Goal: Task Accomplishment & Management: Manage account settings

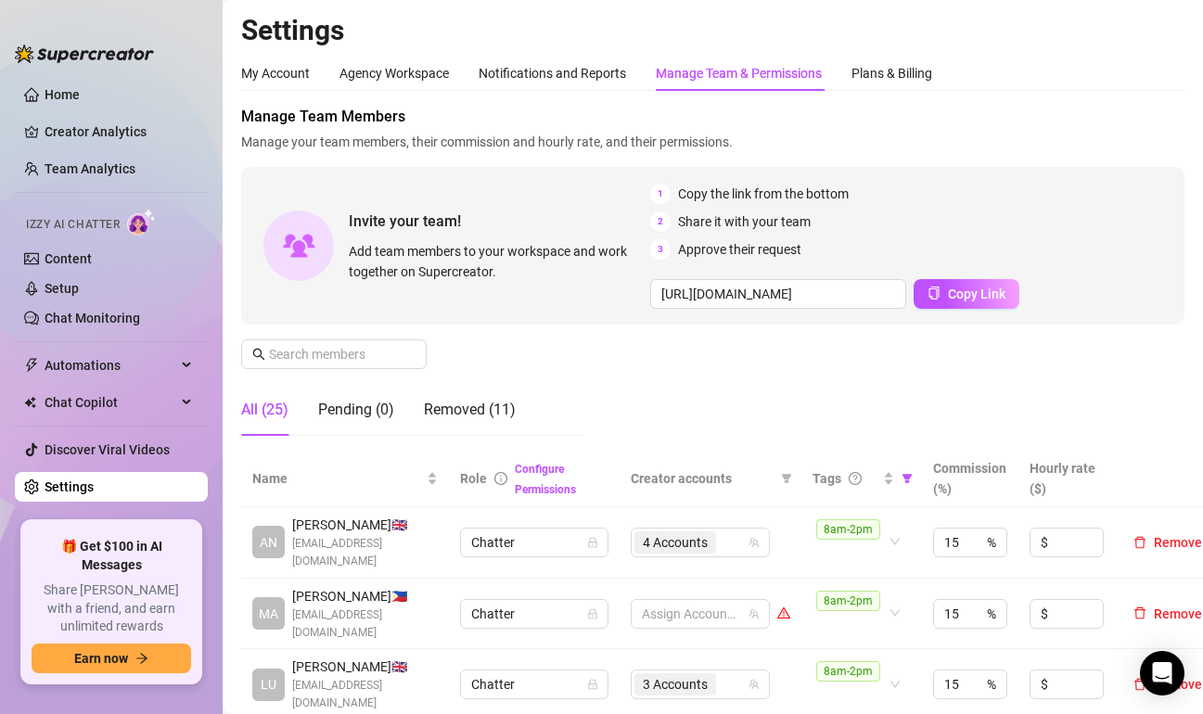
scroll to position [557, 0]
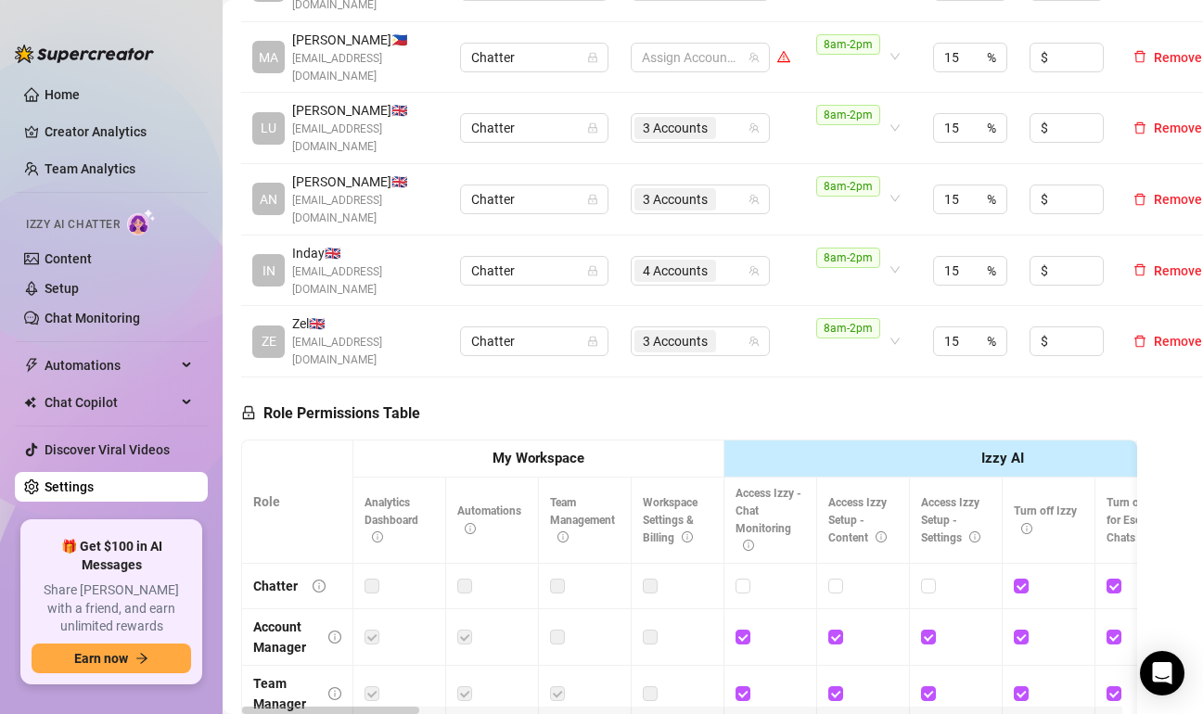
click at [45, 9] on aside "Home Creator Analytics Team Analytics Izzy AI Chatter Content Setup Chat Monito…" at bounding box center [111, 357] width 223 height 714
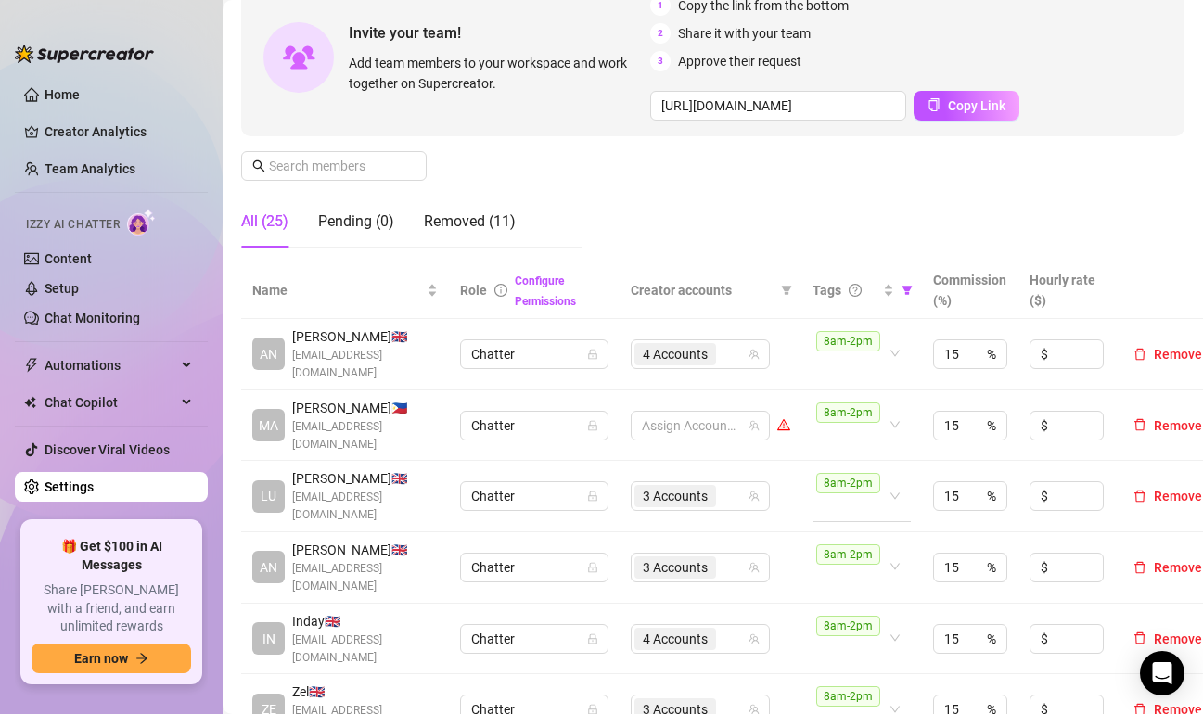
scroll to position [278, 0]
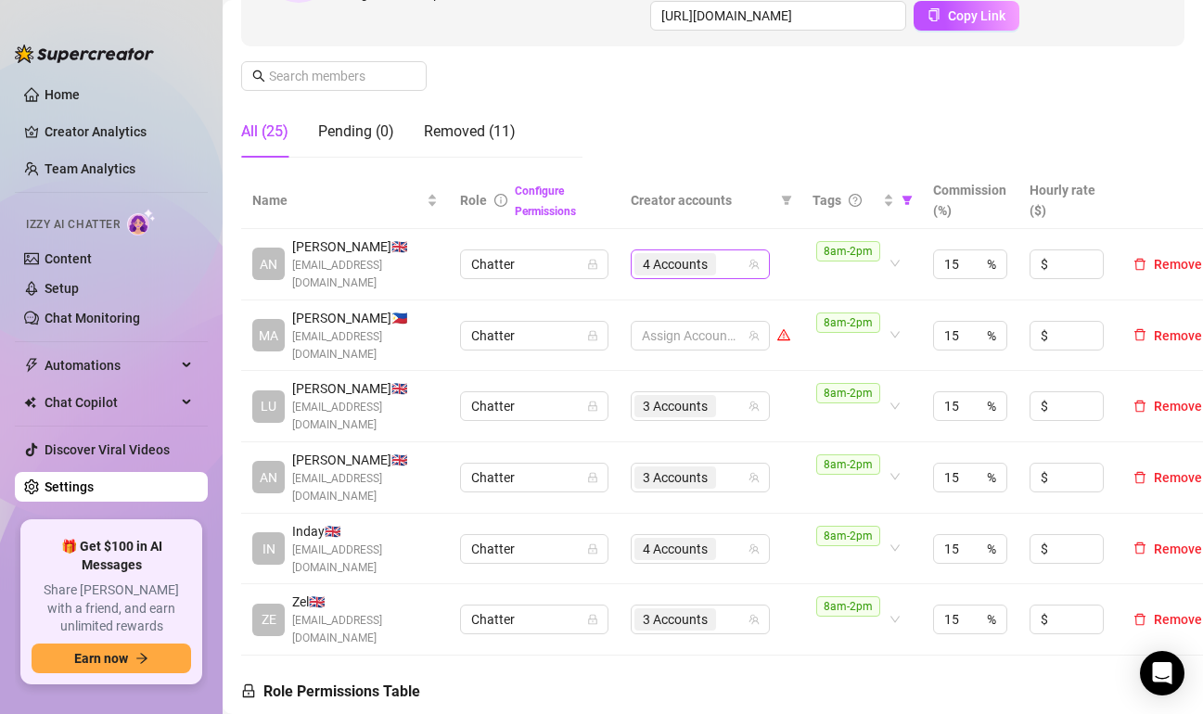
click at [731, 258] on div "4 Accounts" at bounding box center [690, 264] width 112 height 26
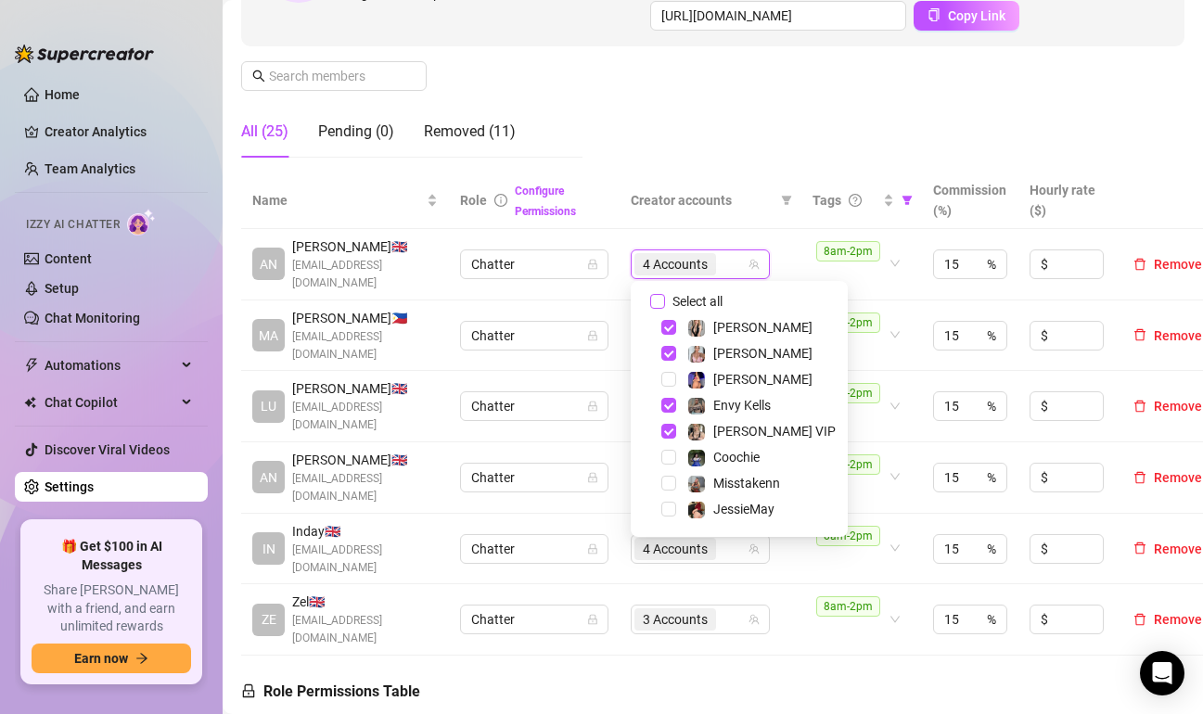
click at [660, 310] on label "Select all" at bounding box center [690, 301] width 80 height 20
click at [660, 309] on input "Select all" at bounding box center [657, 301] width 15 height 15
click at [660, 309] on label "Select all" at bounding box center [690, 301] width 80 height 20
click at [660, 309] on input "Select all" at bounding box center [657, 301] width 15 height 15
checkbox input "false"
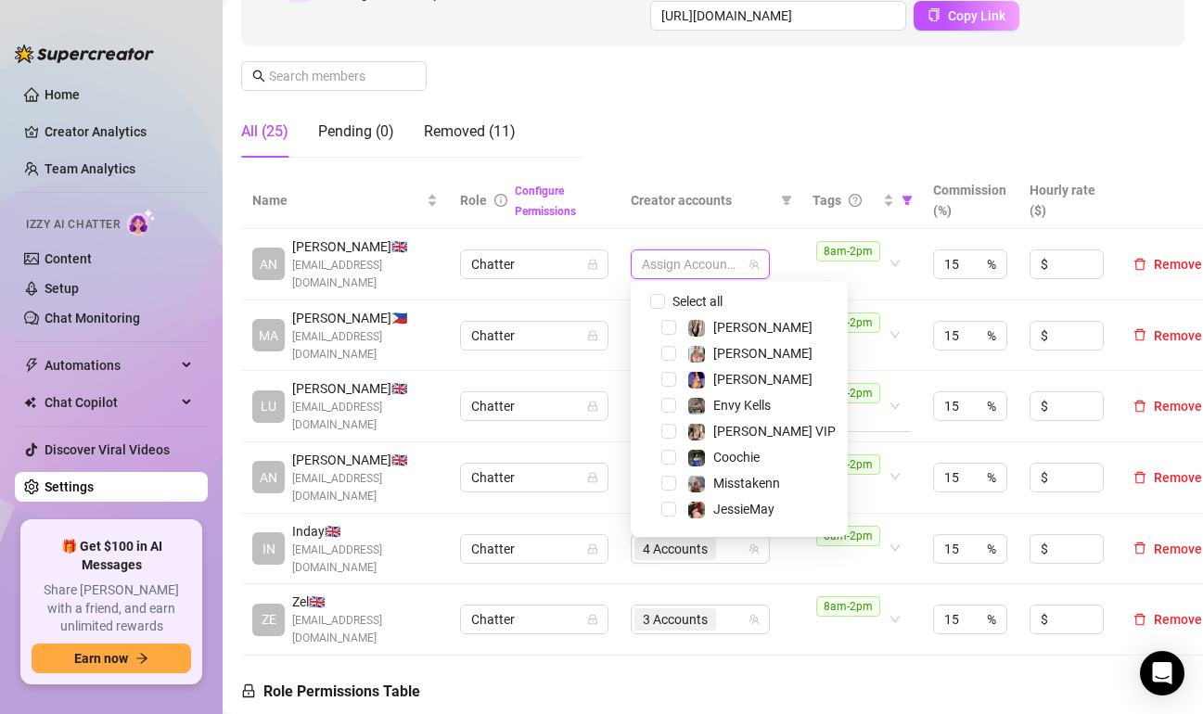
click at [734, 139] on div "Manage Team Members Manage your team members, their commission and hourly rate,…" at bounding box center [712, -1] width 943 height 345
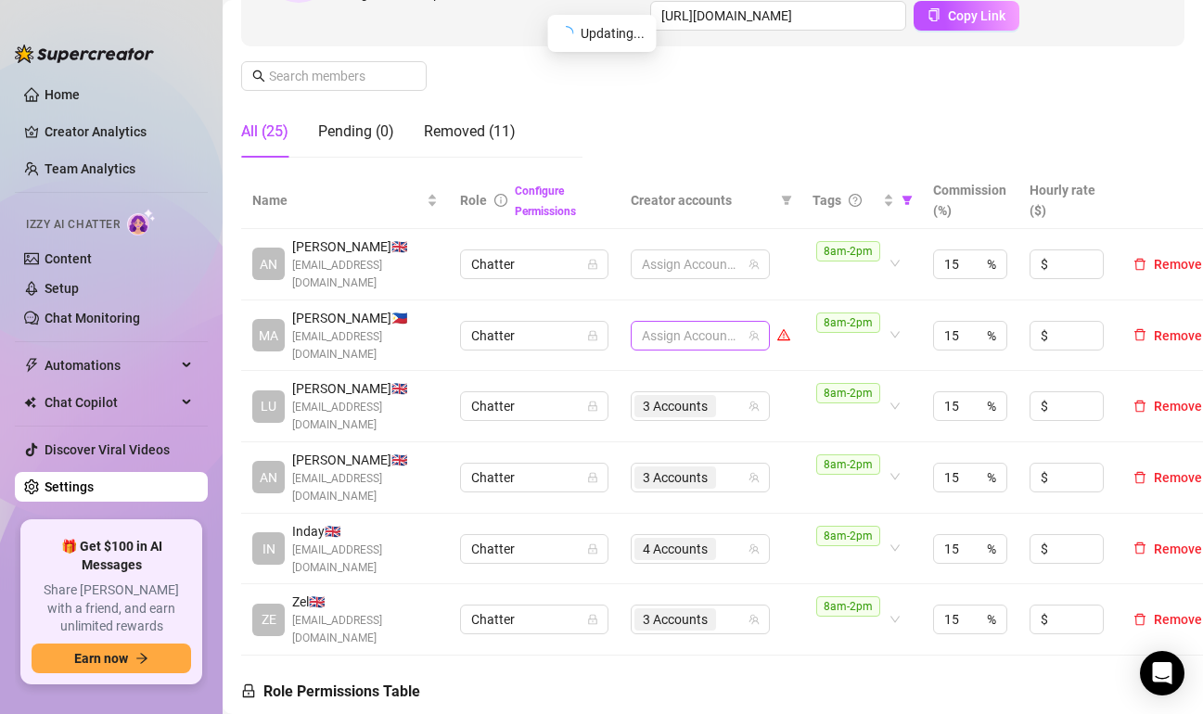
click at [724, 333] on div at bounding box center [690, 336] width 112 height 26
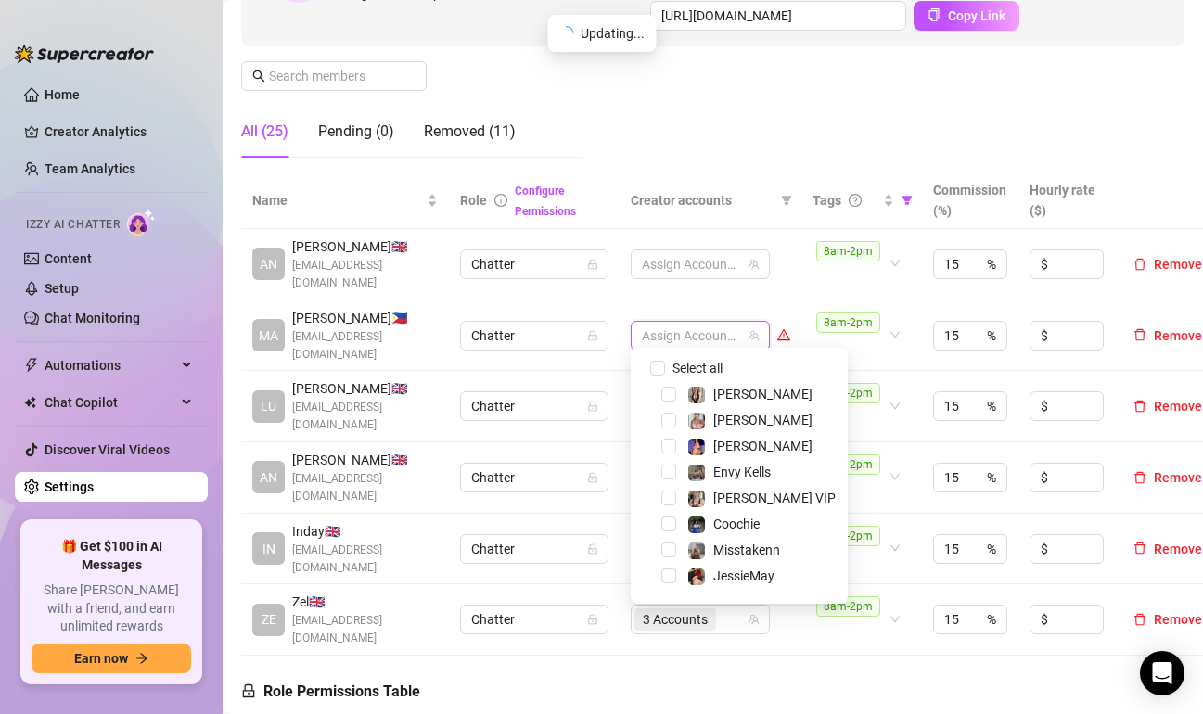
scroll to position [93, 0]
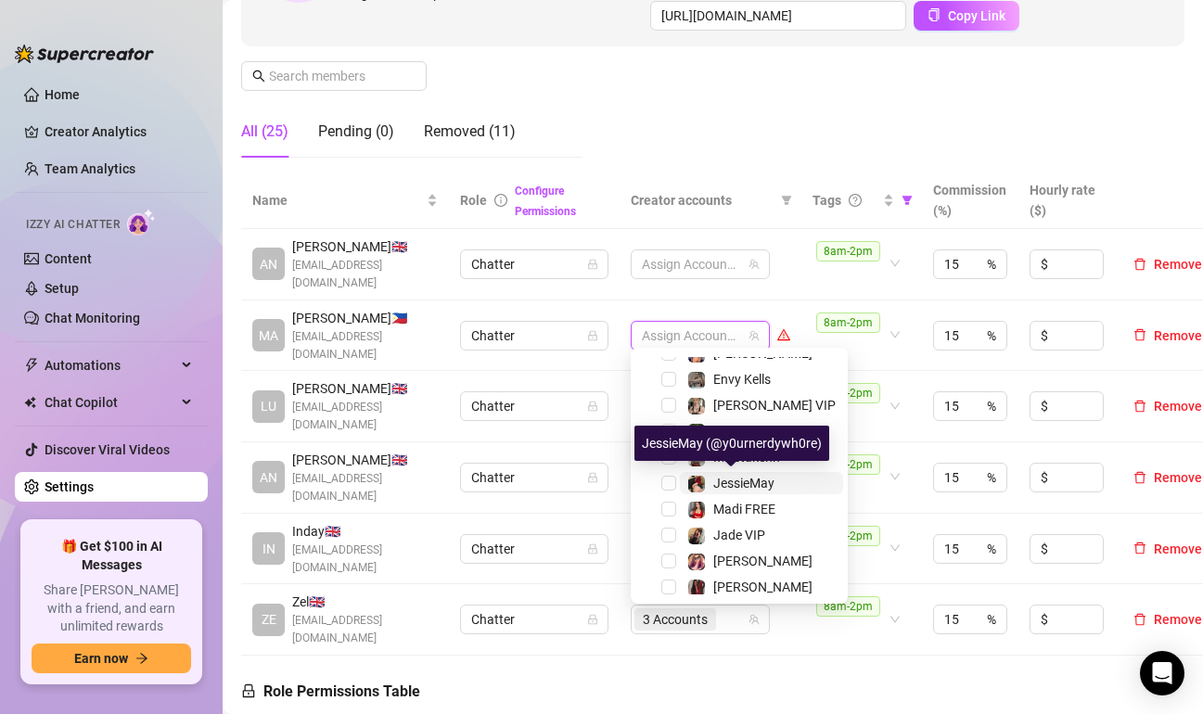
click at [734, 479] on span "JessieMay" at bounding box center [743, 483] width 61 height 15
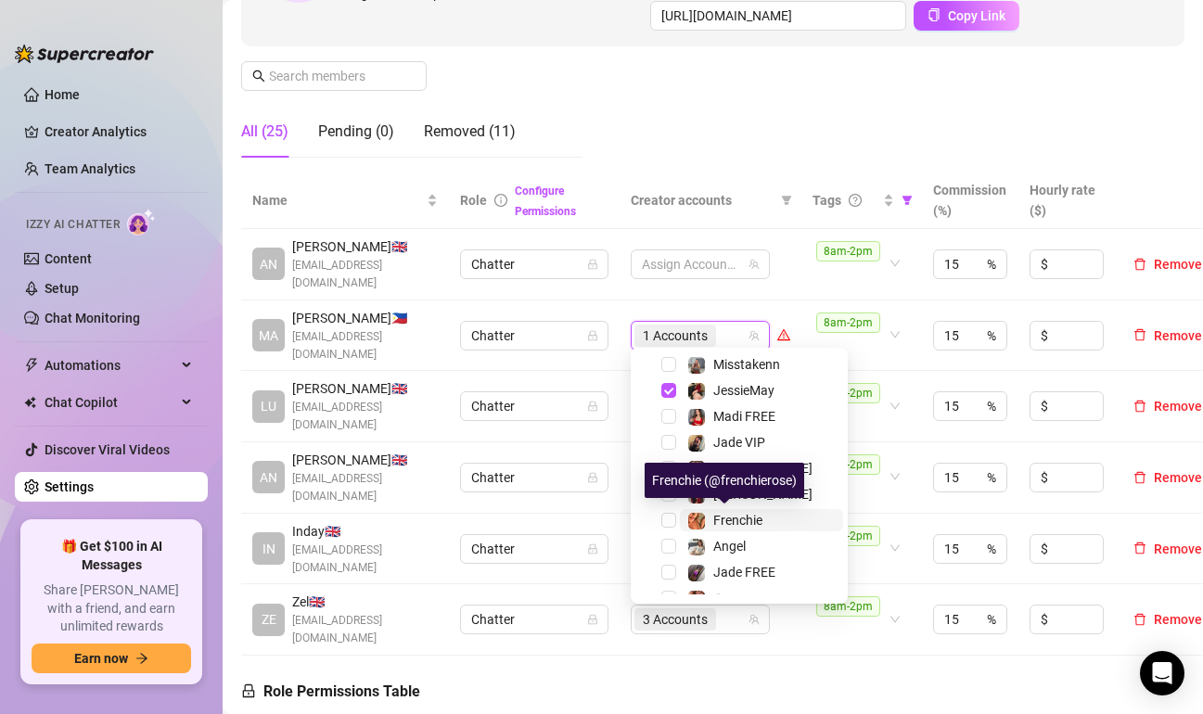
click at [726, 520] on span "Frenchie" at bounding box center [737, 520] width 49 height 15
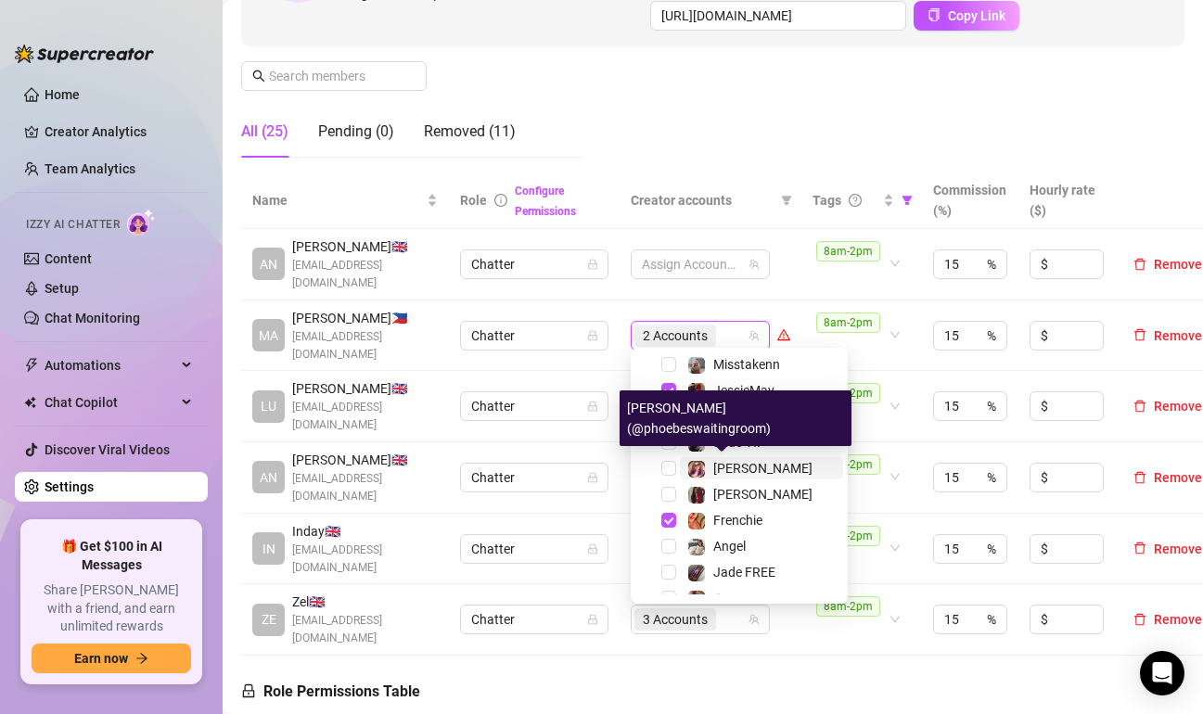
click at [713, 464] on span "[PERSON_NAME]" at bounding box center [762, 468] width 99 height 15
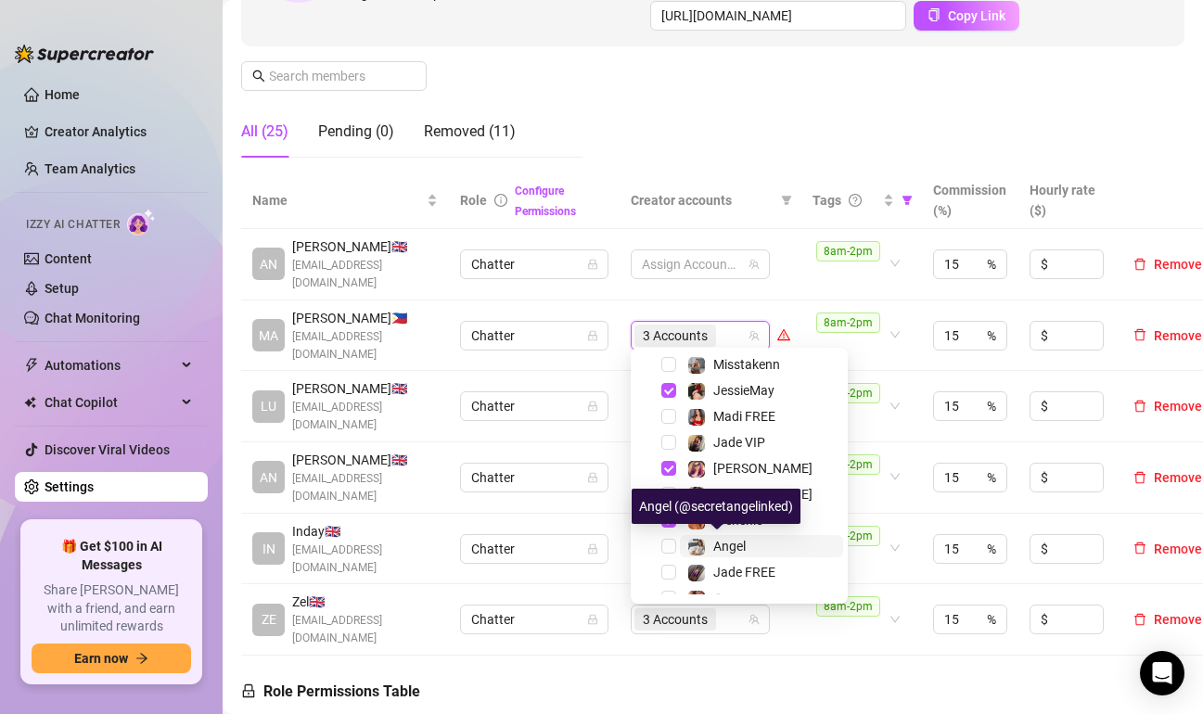
click at [717, 549] on span "Angel" at bounding box center [729, 546] width 32 height 15
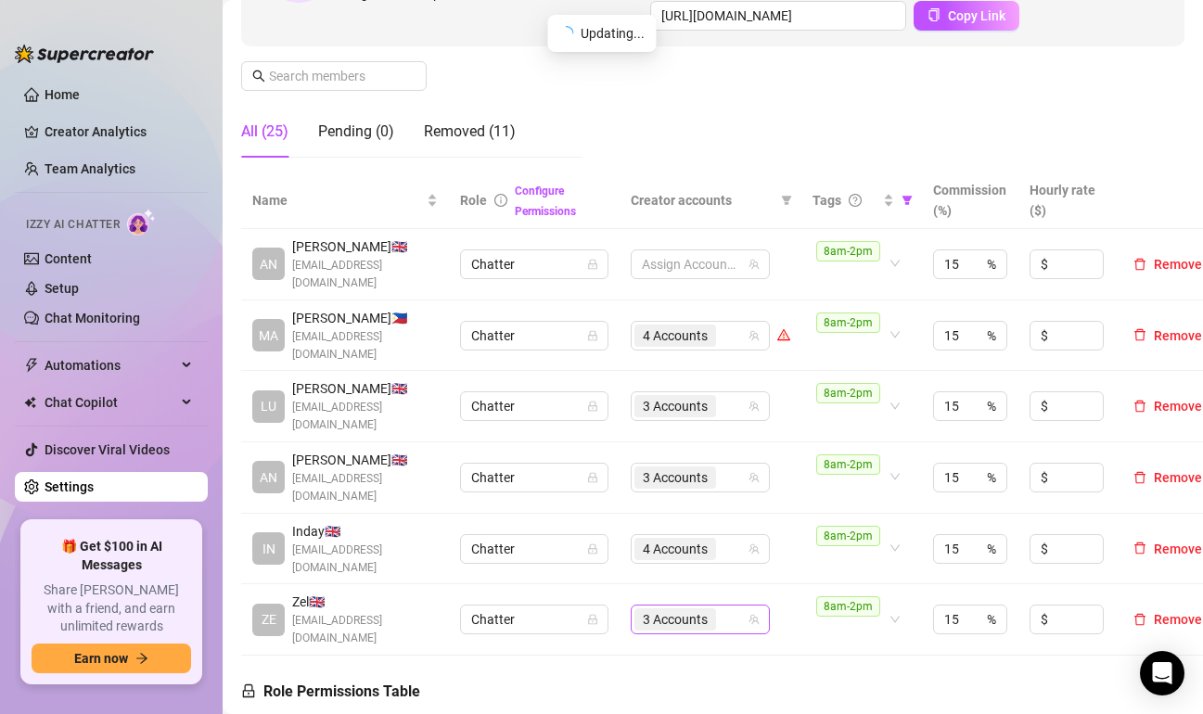
click at [723, 608] on input "search" at bounding box center [722, 619] width 4 height 22
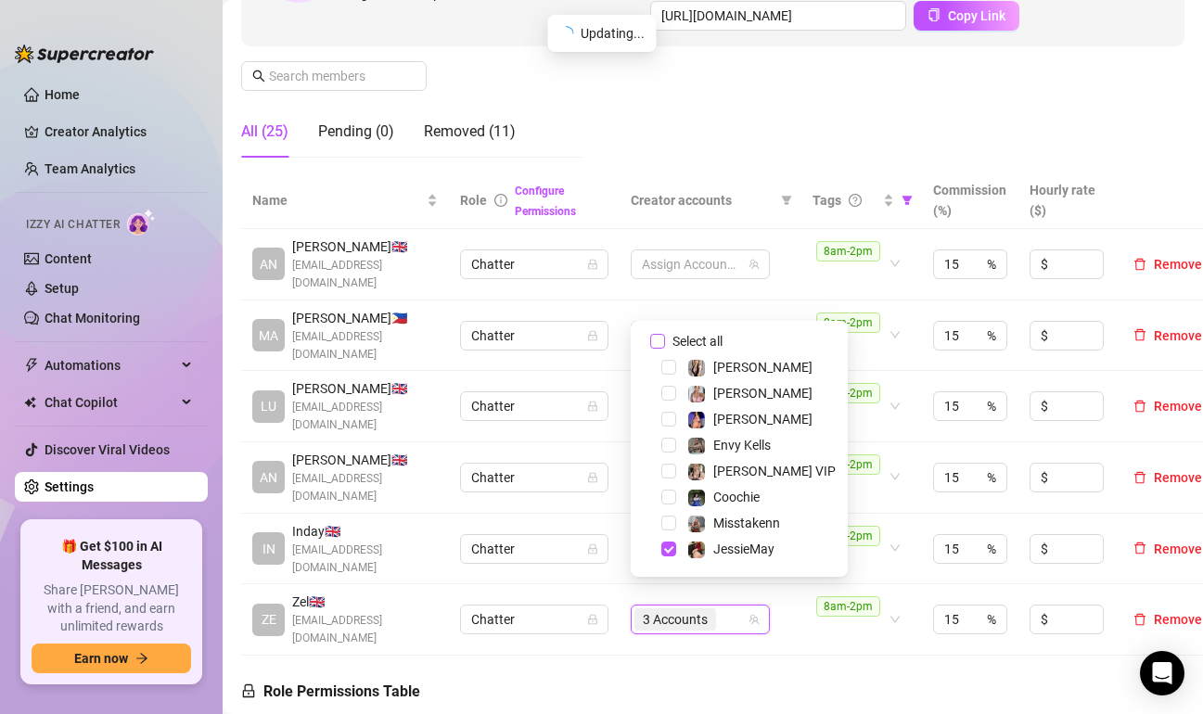
click at [661, 342] on input "Select all" at bounding box center [657, 341] width 15 height 15
checkbox input "true"
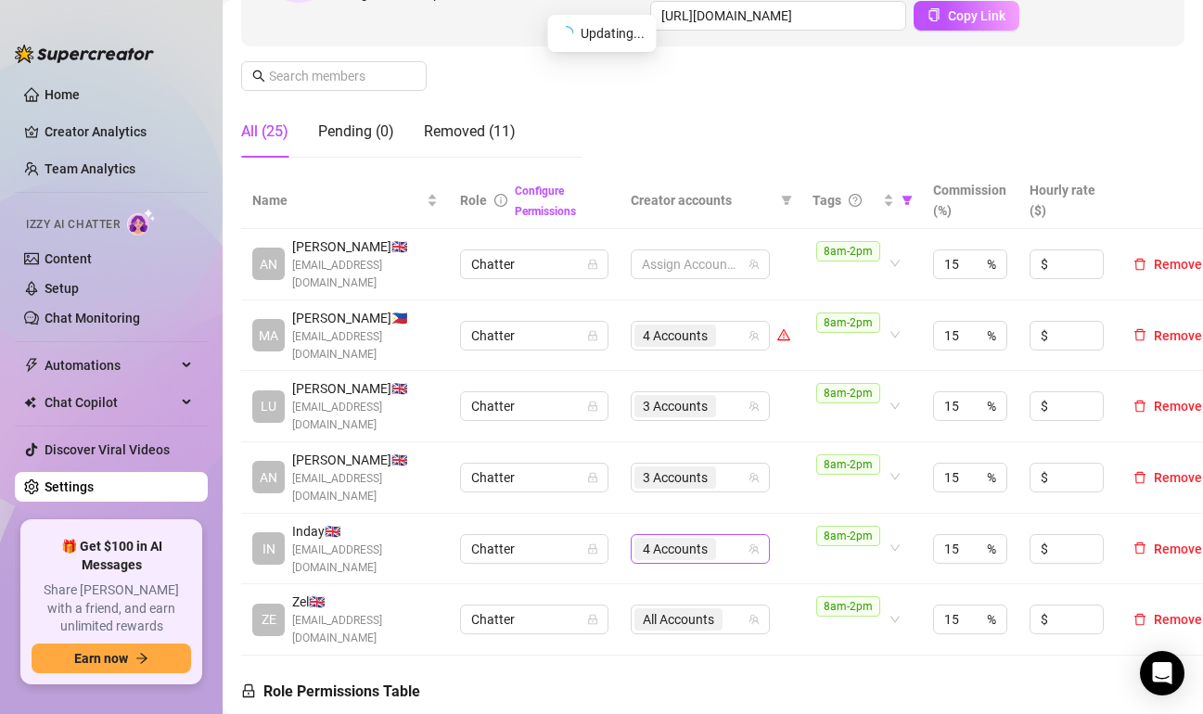
click at [737, 536] on div "4 Accounts" at bounding box center [690, 549] width 112 height 26
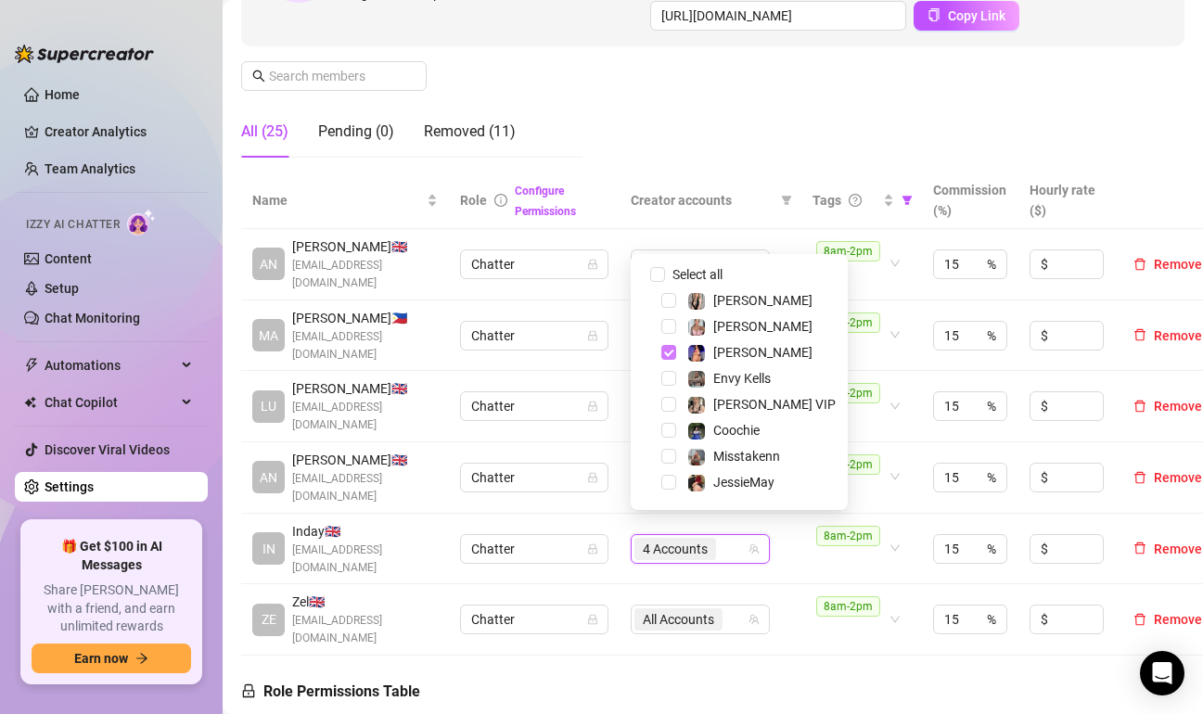
click at [666, 354] on span "Select tree node" at bounding box center [668, 352] width 15 height 15
click at [660, 279] on input "Select all" at bounding box center [657, 274] width 15 height 15
checkbox input "false"
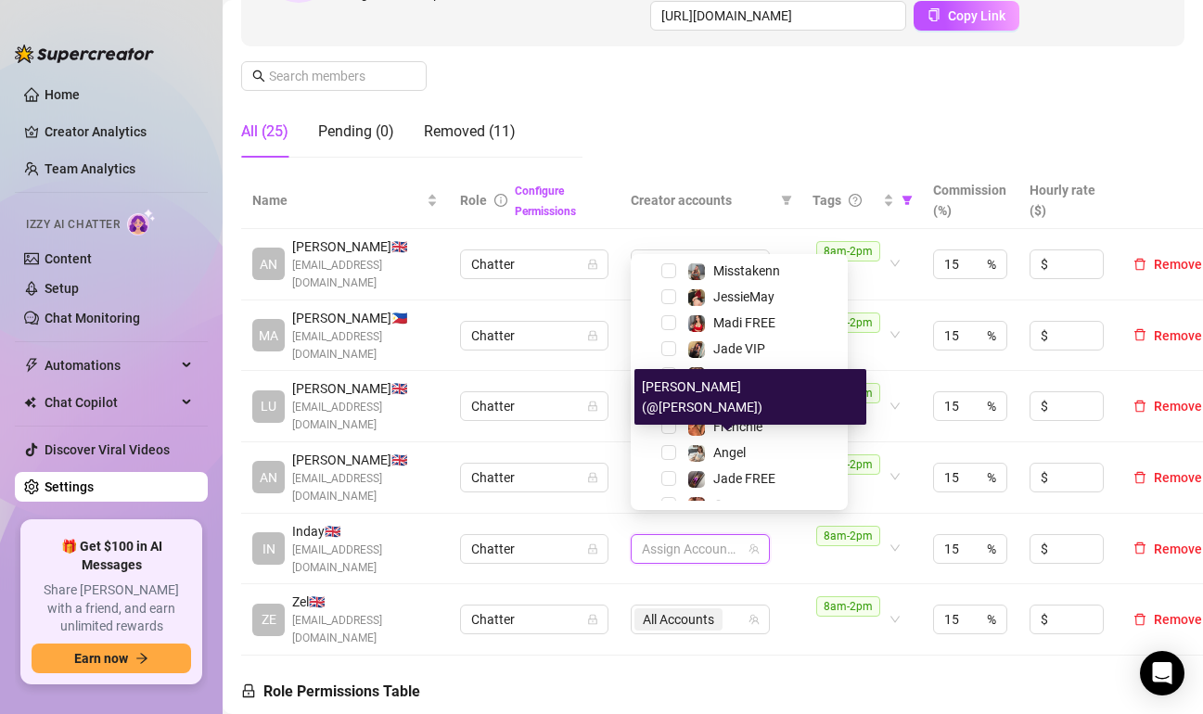
scroll to position [93, 0]
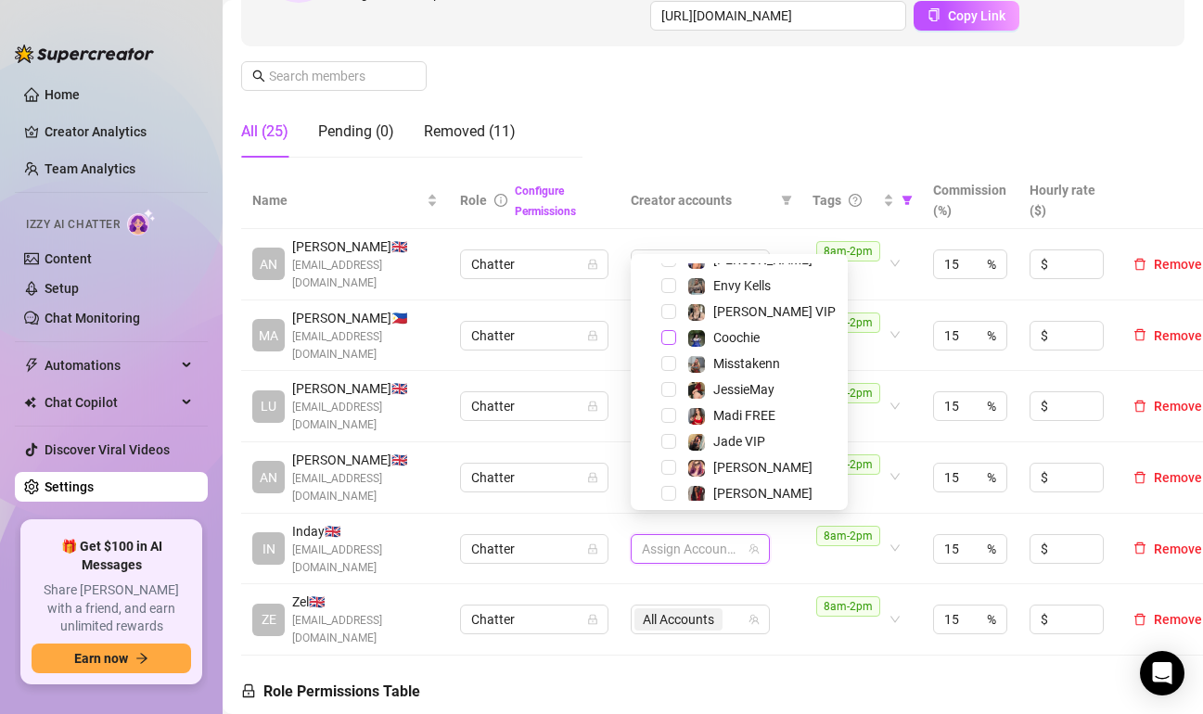
click at [673, 336] on span "Select tree node" at bounding box center [668, 337] width 15 height 15
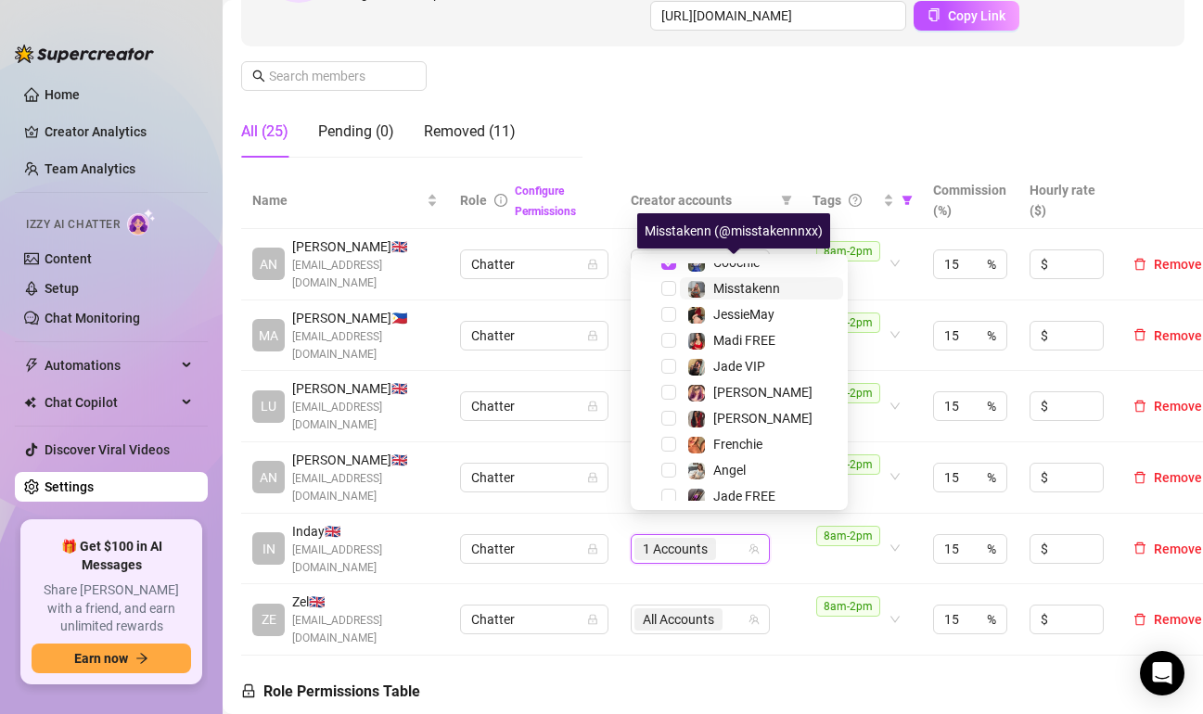
scroll to position [186, 0]
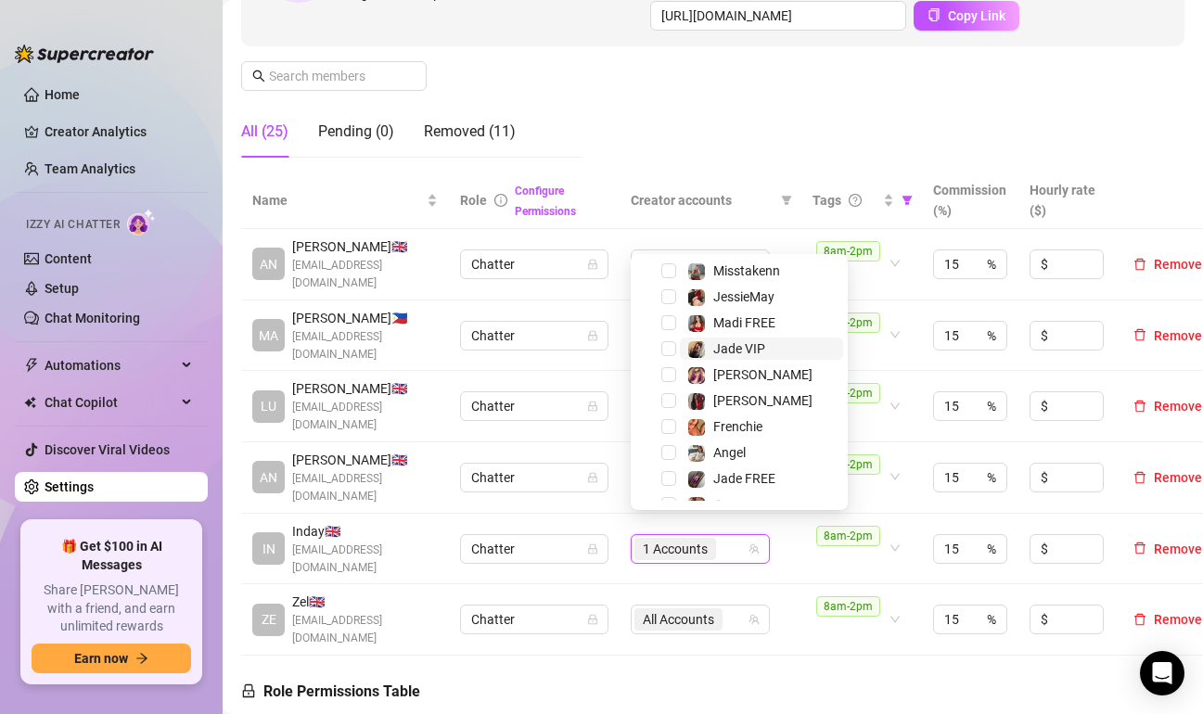
click at [713, 357] on div "Jade VIP" at bounding box center [739, 349] width 52 height 22
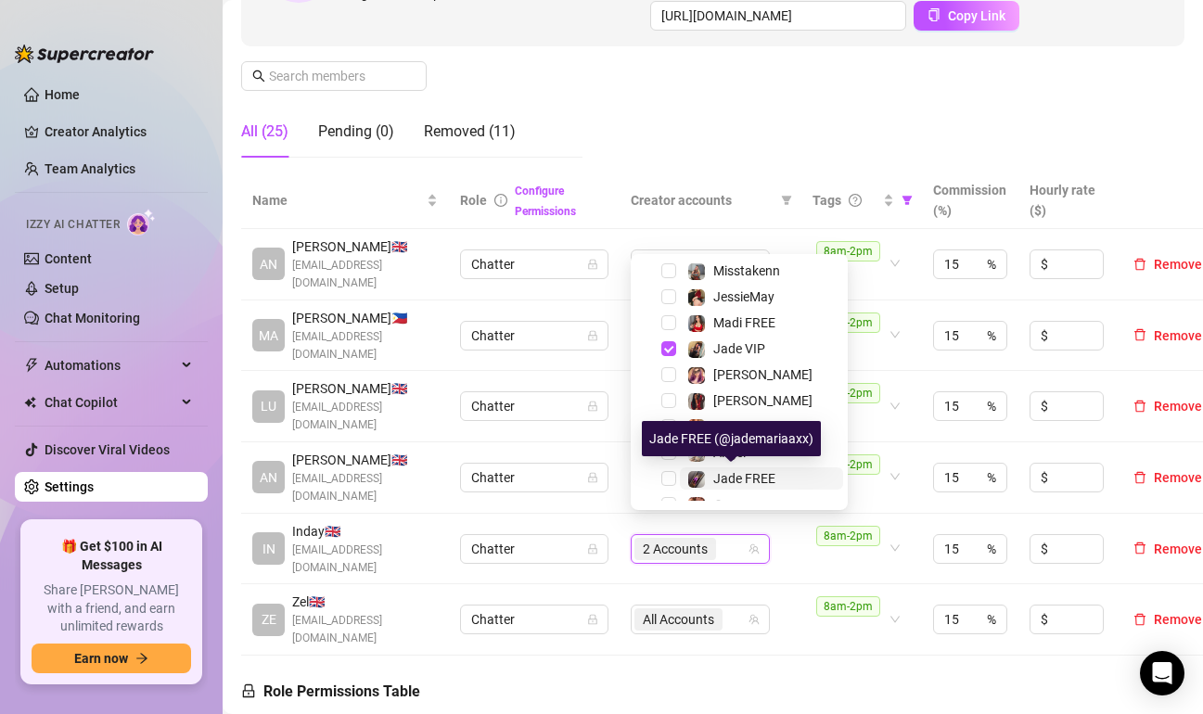
click at [729, 480] on span "Jade FREE" at bounding box center [744, 478] width 62 height 15
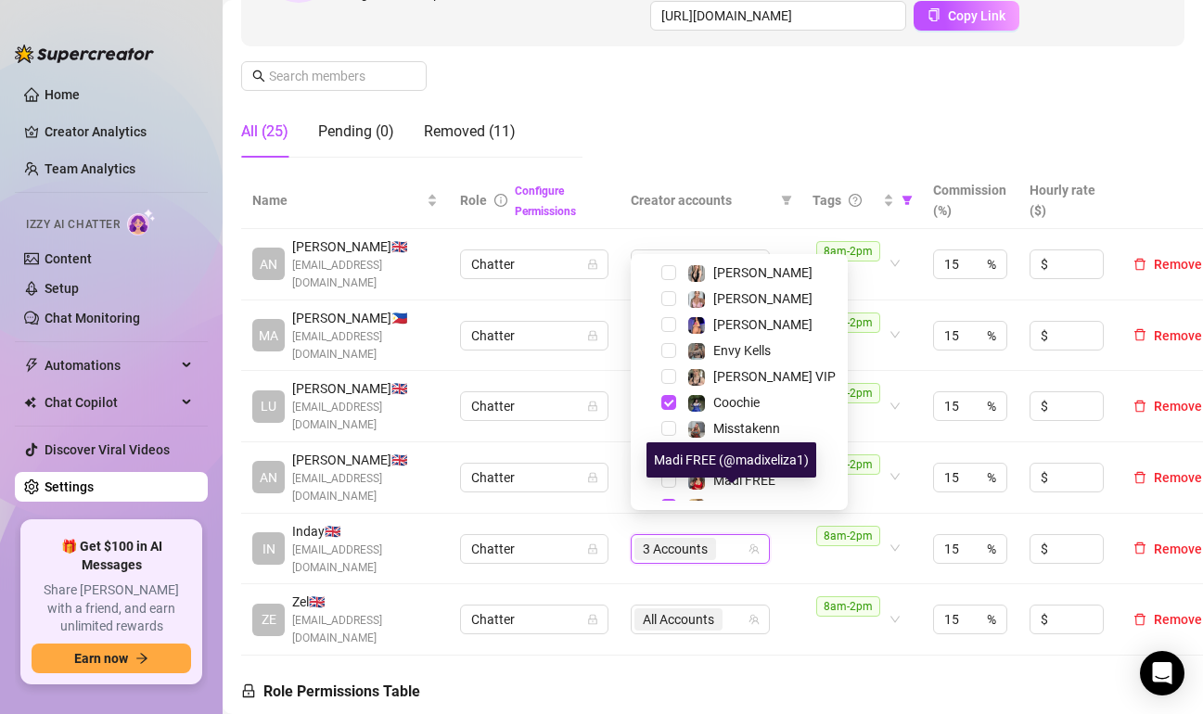
scroll to position [0, 0]
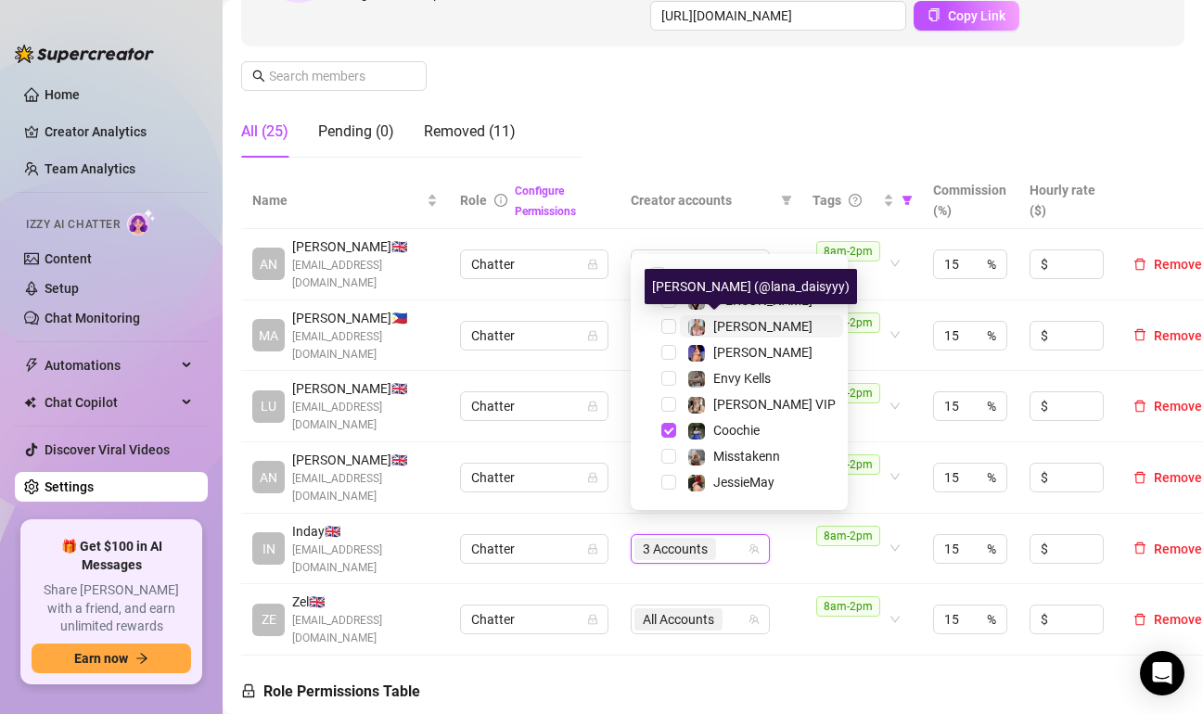
click at [710, 318] on div "[PERSON_NAME]" at bounding box center [749, 326] width 125 height 22
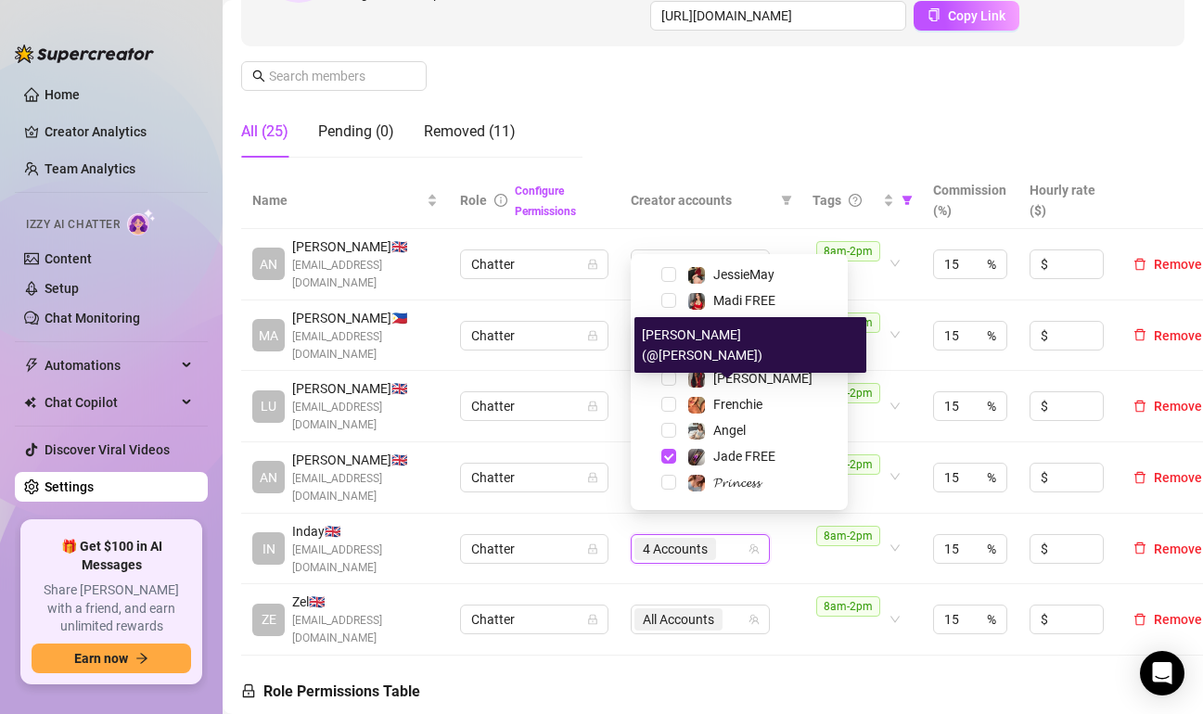
scroll to position [230, 0]
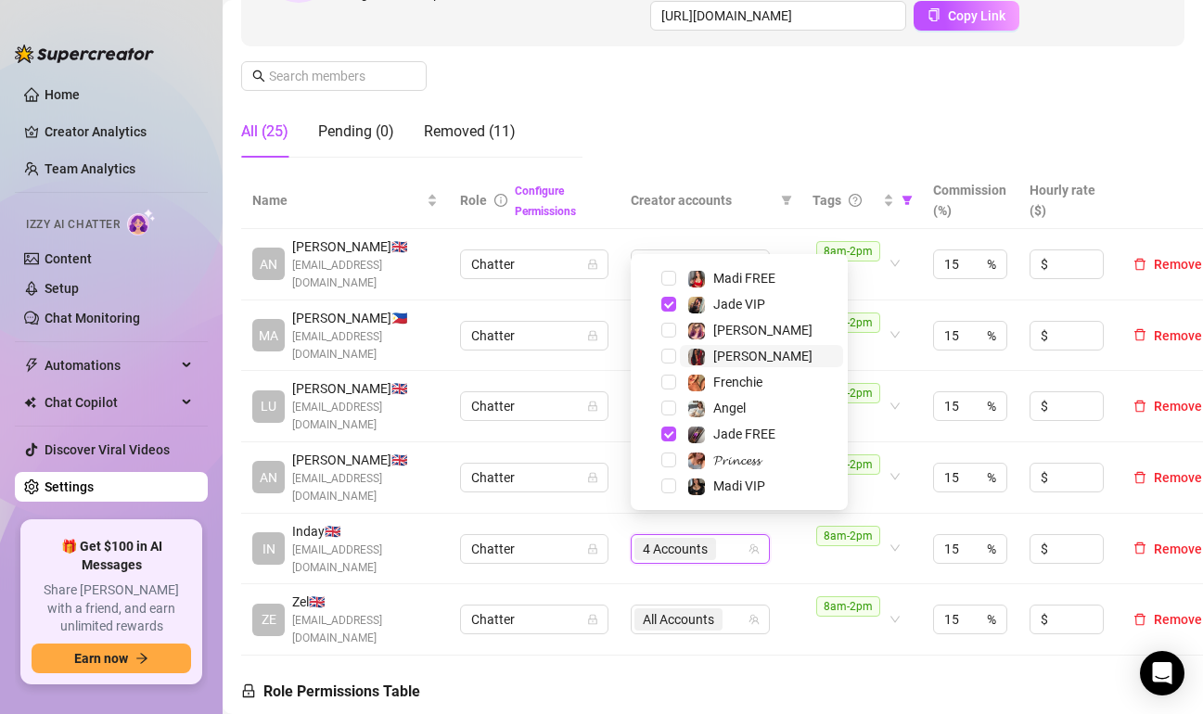
click at [743, 349] on span "[PERSON_NAME]" at bounding box center [762, 356] width 99 height 15
click at [788, 621] on td "All Accounts" at bounding box center [711, 619] width 182 height 71
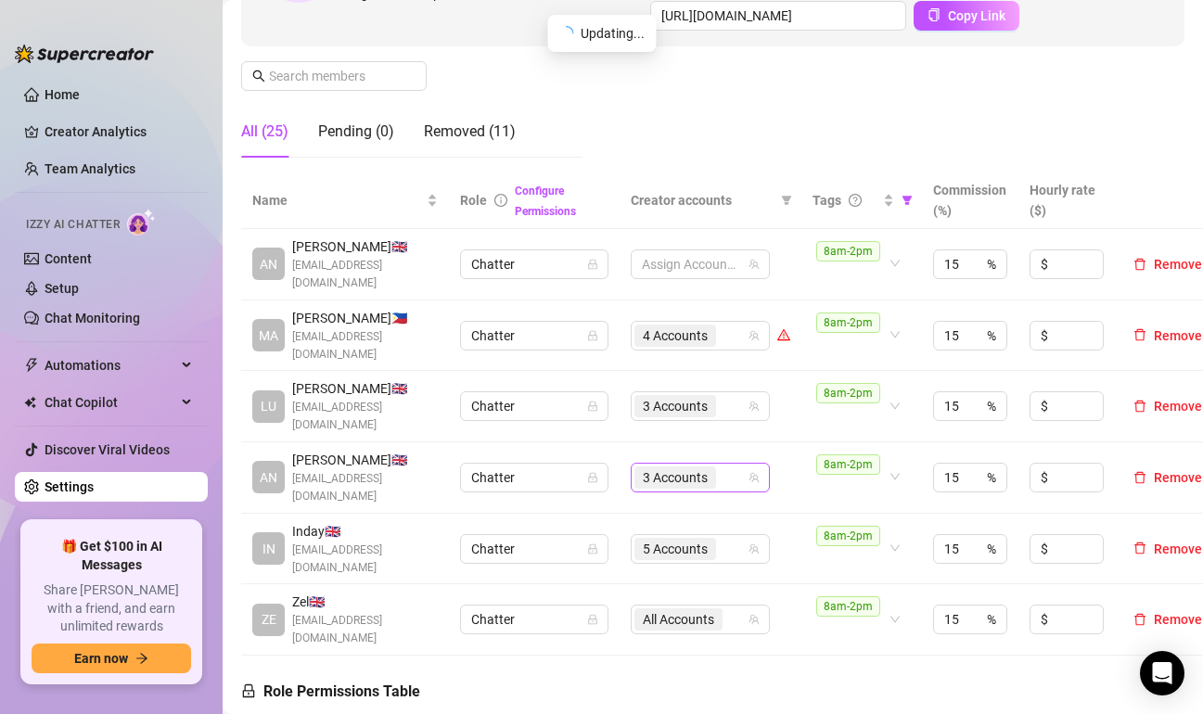
click at [728, 468] on div "3 Accounts" at bounding box center [690, 478] width 112 height 26
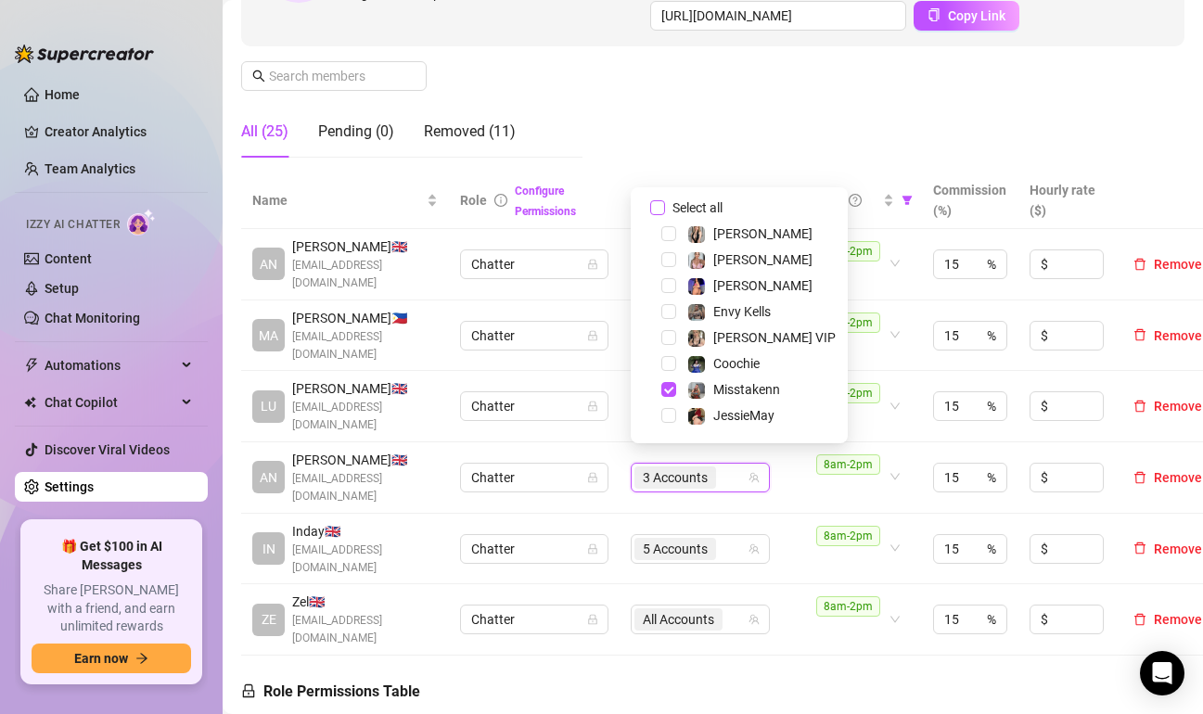
click at [658, 210] on input "Select all" at bounding box center [657, 207] width 15 height 15
checkbox input "false"
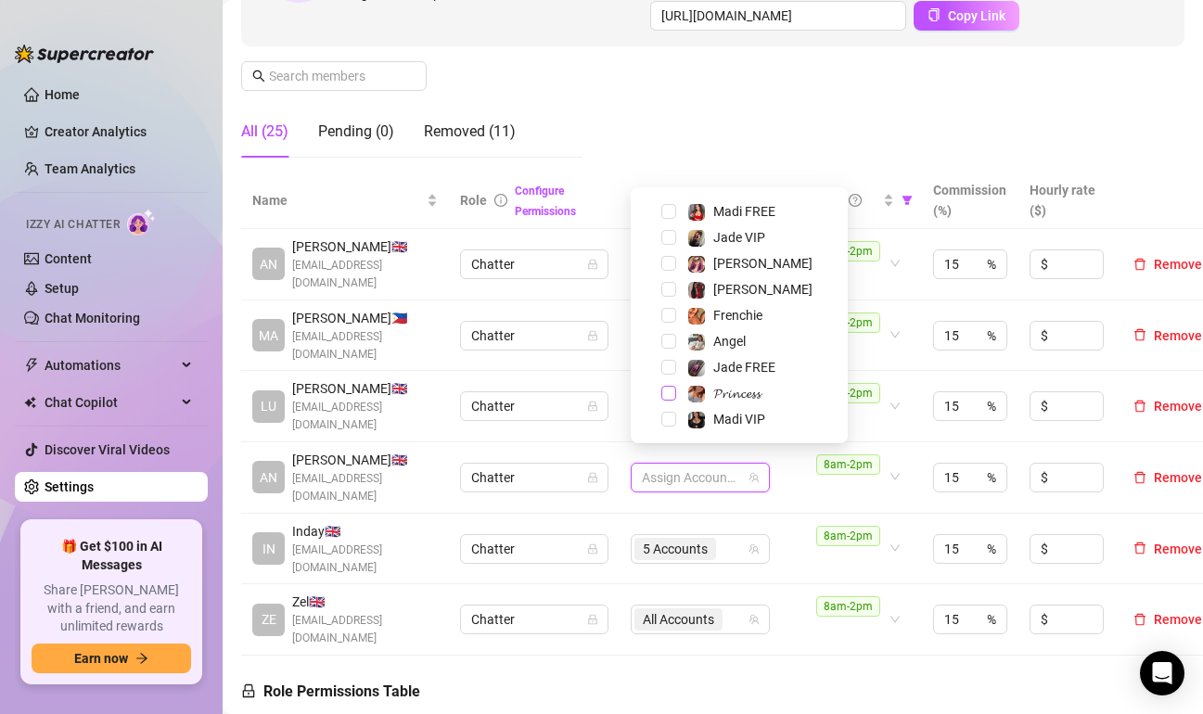
click at [672, 394] on span "Select tree node" at bounding box center [668, 393] width 15 height 15
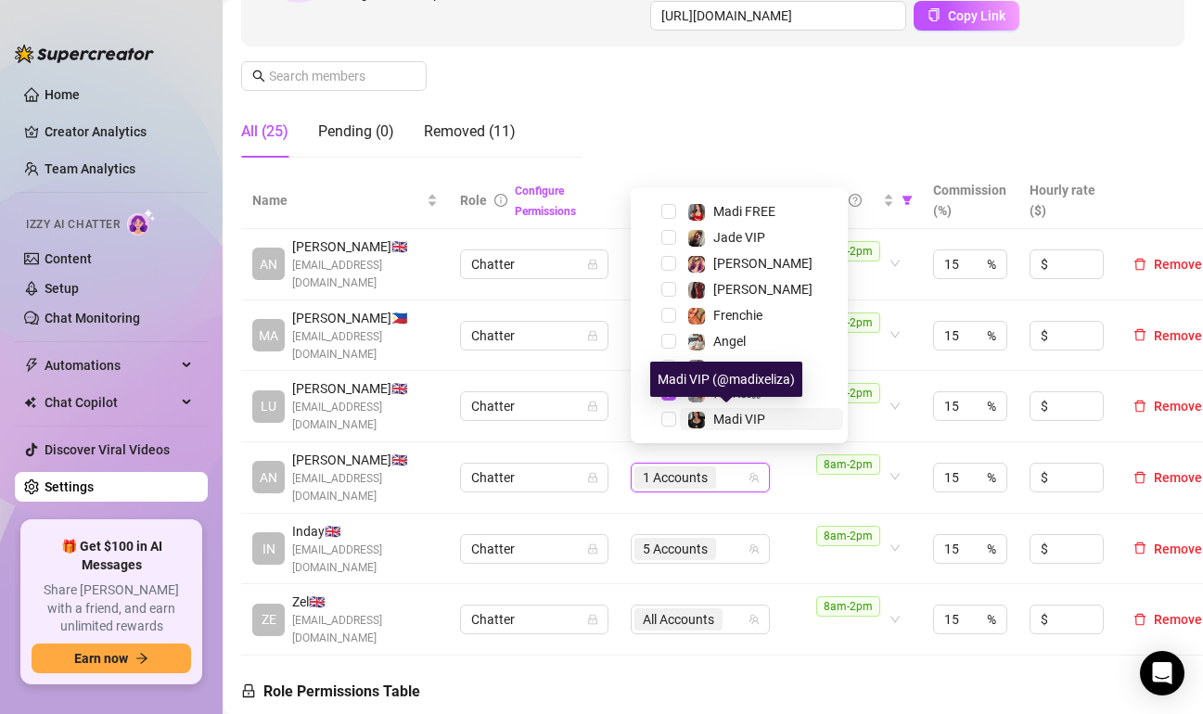
click at [714, 418] on span "Madi VIP" at bounding box center [739, 419] width 52 height 15
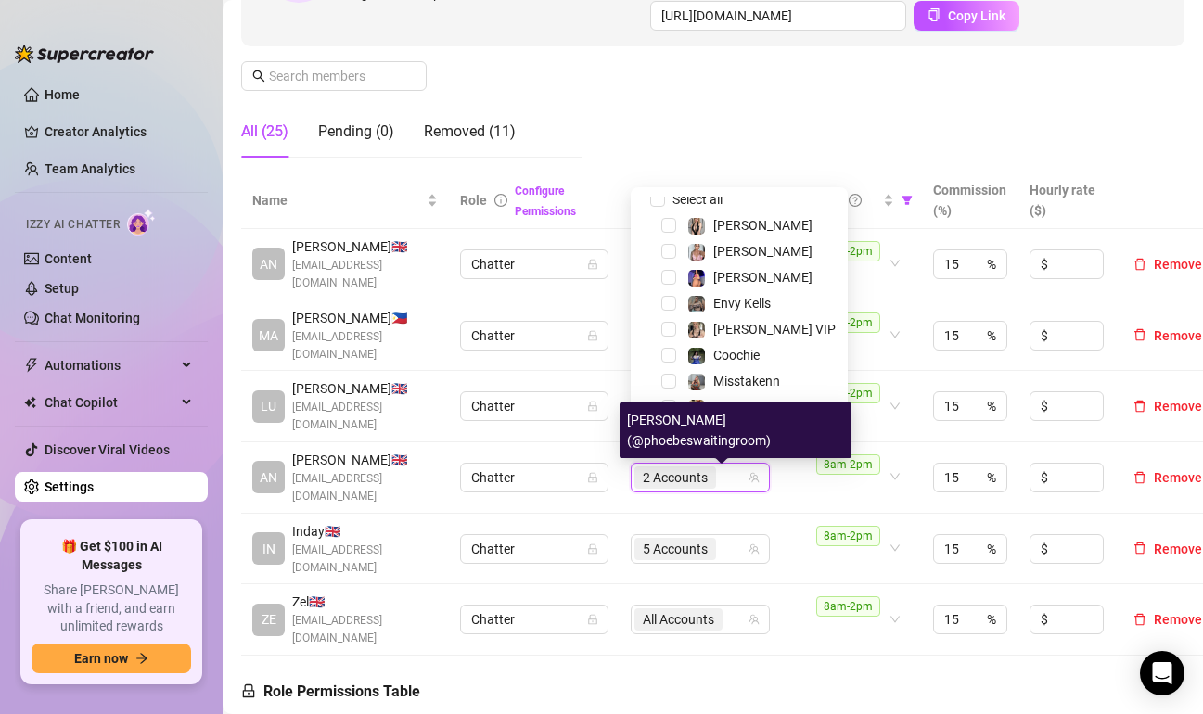
scroll to position [0, 0]
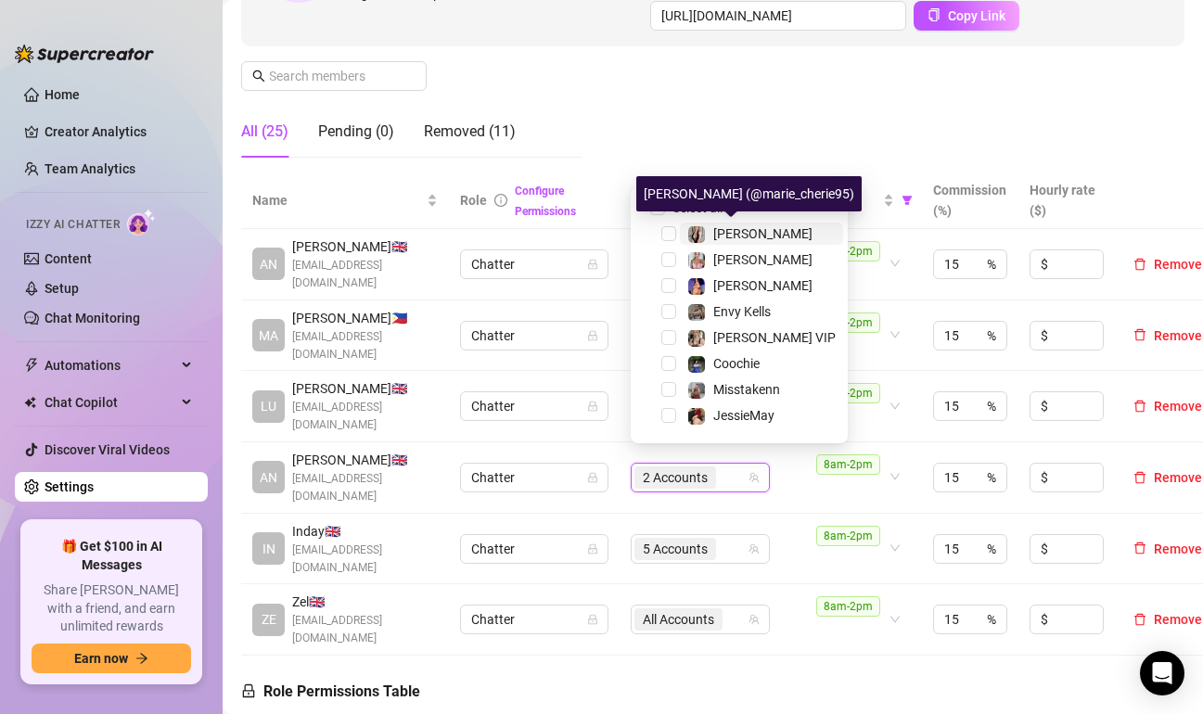
click at [718, 233] on span "[PERSON_NAME]" at bounding box center [762, 233] width 99 height 15
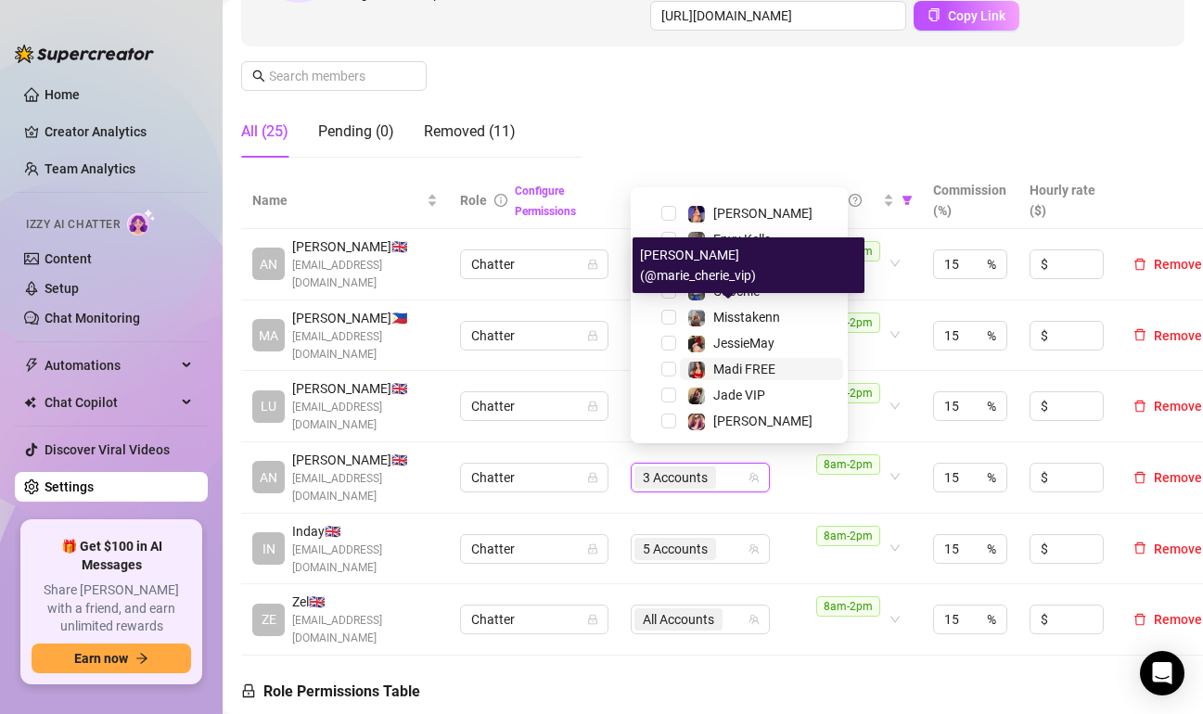
scroll to position [93, 0]
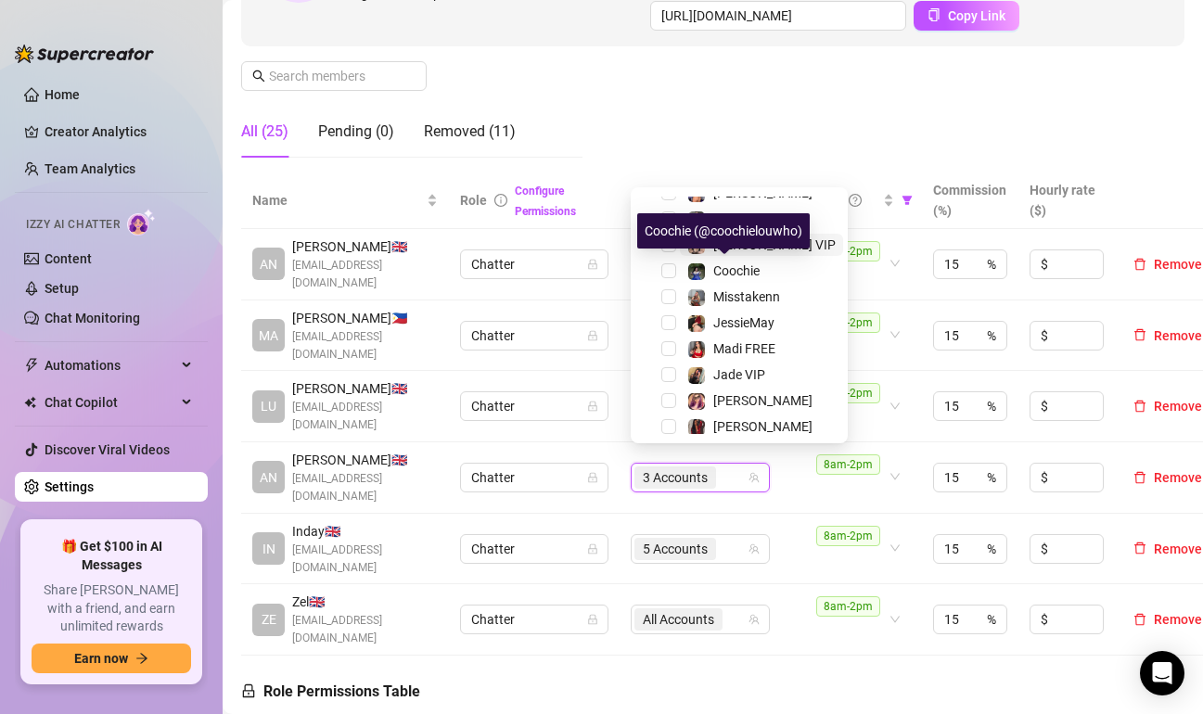
click at [723, 247] on span "[PERSON_NAME] VIP" at bounding box center [774, 244] width 122 height 15
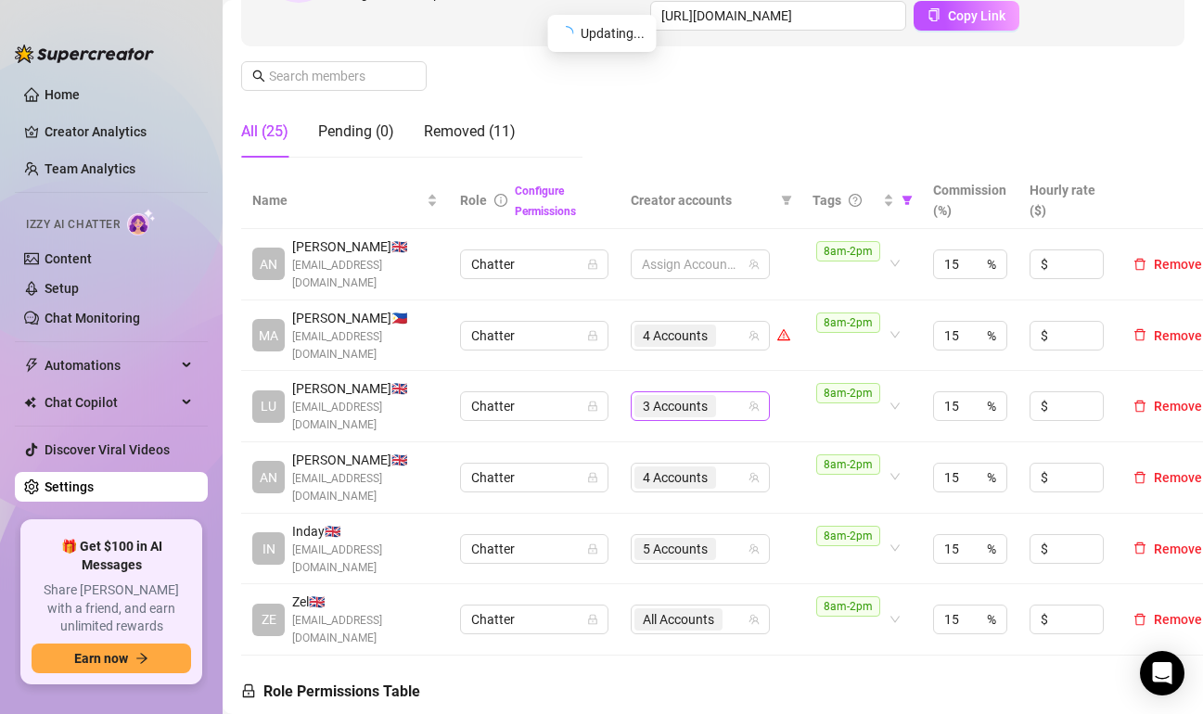
click at [708, 396] on span "3 Accounts" at bounding box center [675, 406] width 65 height 20
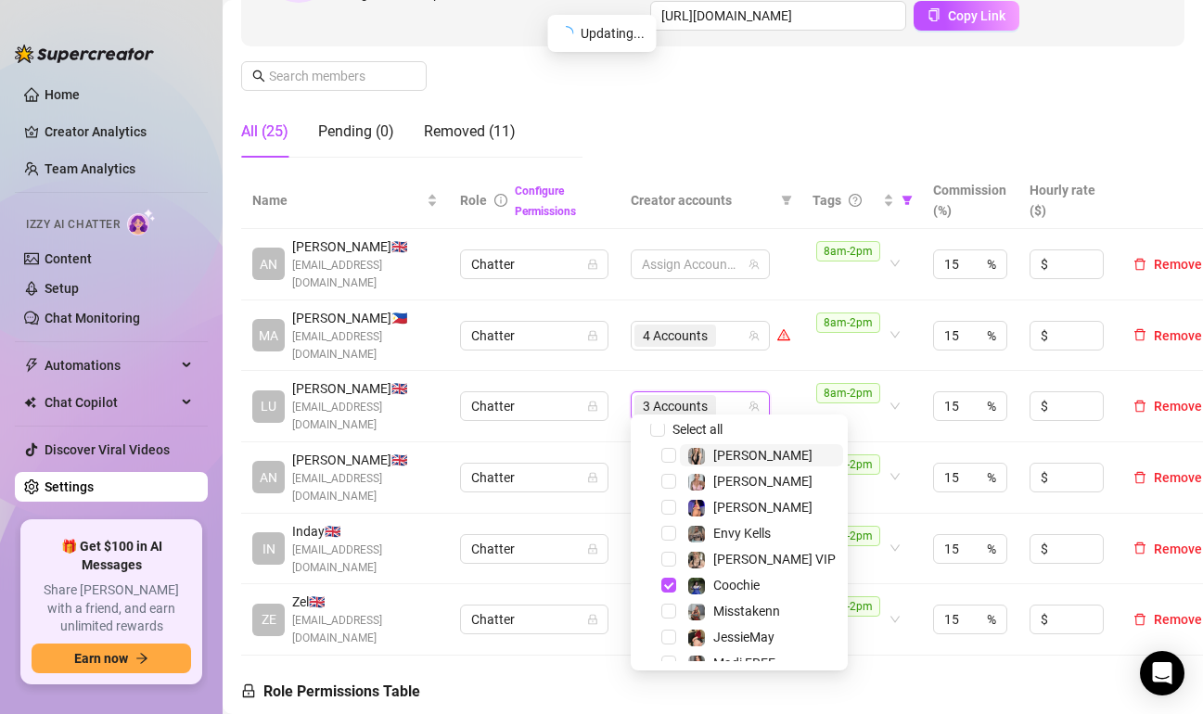
scroll to position [0, 0]
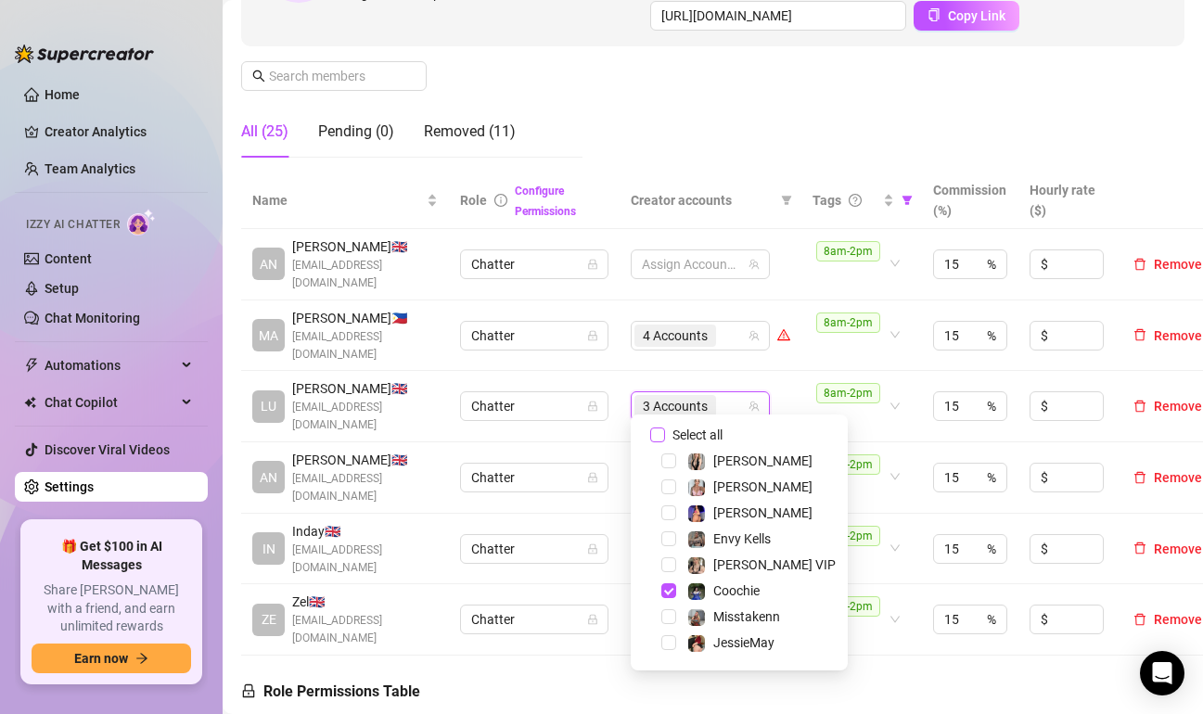
click at [660, 436] on input "Select all" at bounding box center [657, 435] width 15 height 15
click at [661, 436] on input "Select all" at bounding box center [657, 435] width 15 height 15
checkbox input "false"
click at [674, 511] on span "Select tree node" at bounding box center [668, 512] width 15 height 15
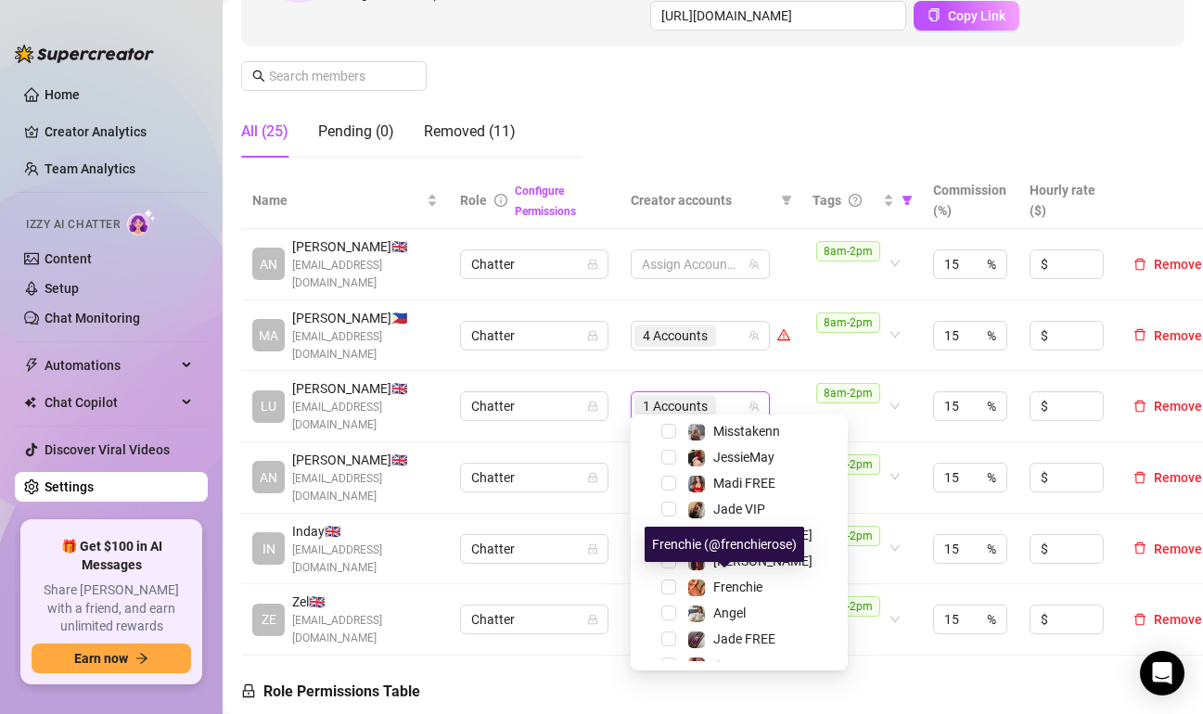
scroll to position [230, 0]
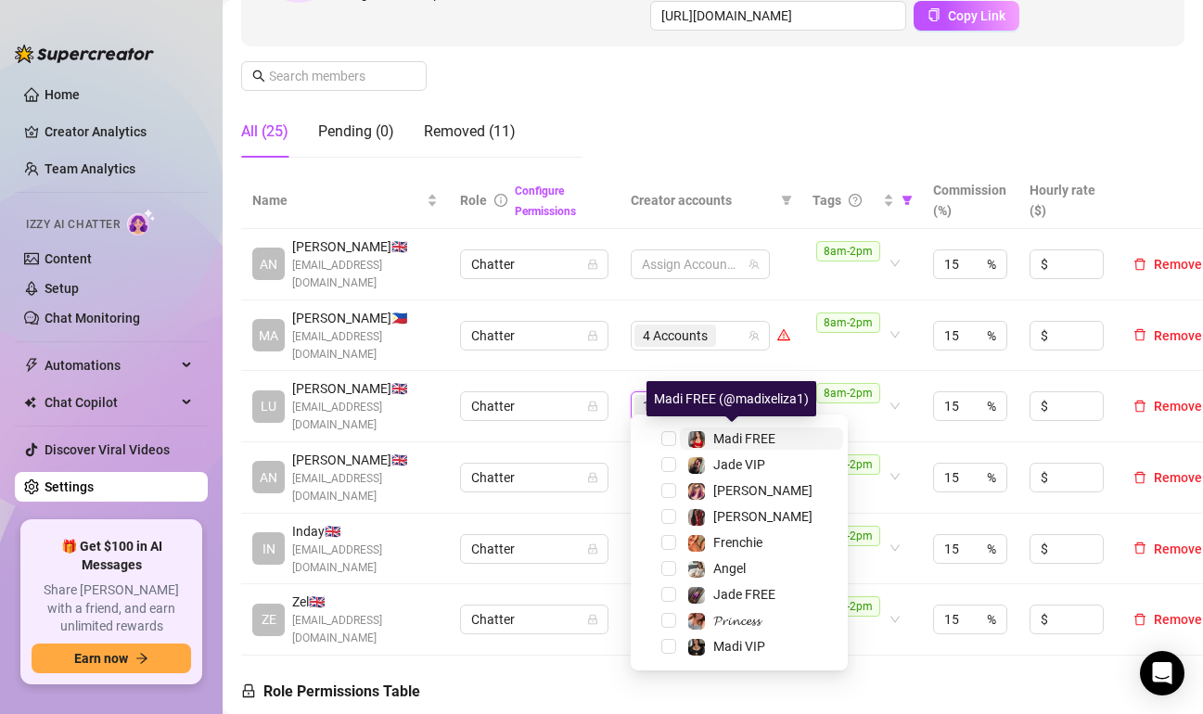
click at [721, 440] on span "Madi FREE" at bounding box center [744, 438] width 62 height 15
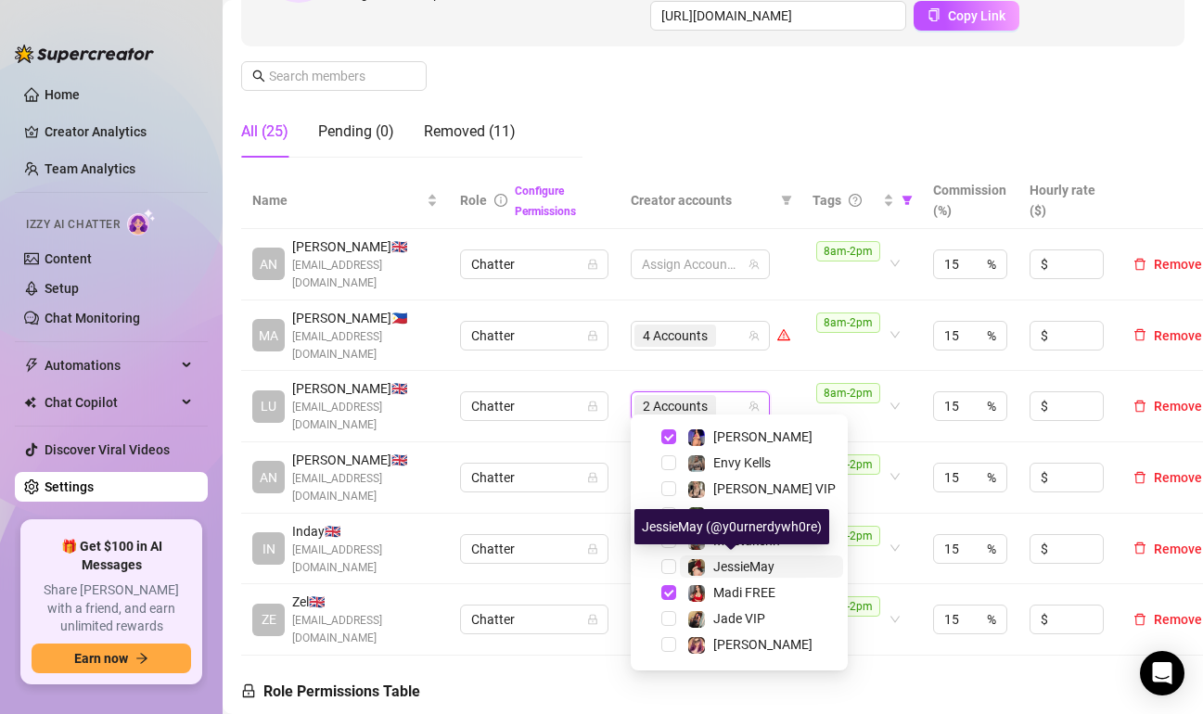
scroll to position [45, 0]
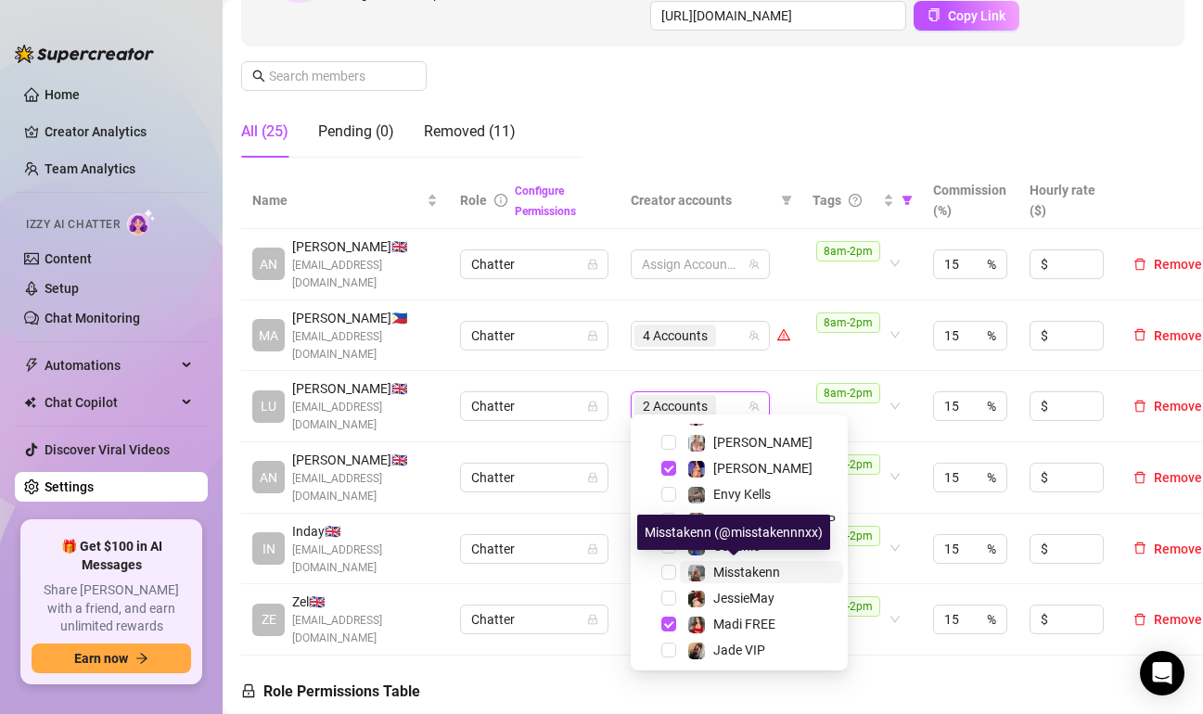
click at [734, 569] on span "Misstakenn" at bounding box center [746, 572] width 67 height 15
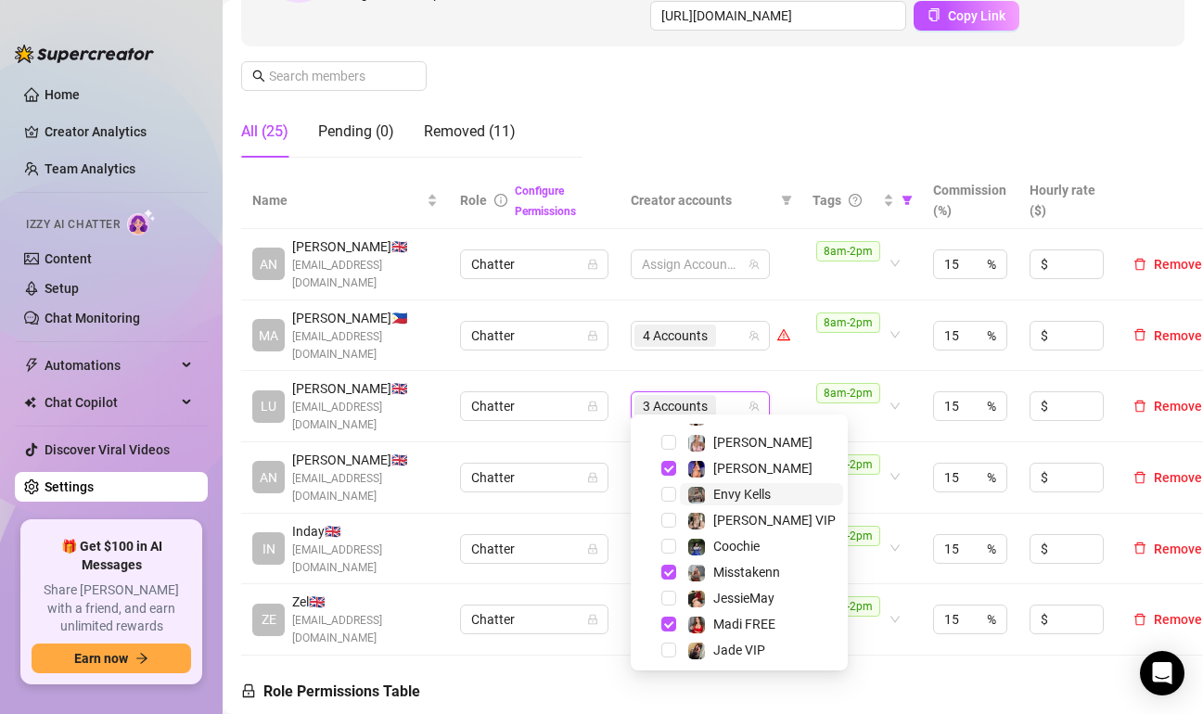
click at [738, 497] on span "Envy Kells" at bounding box center [742, 494] width 58 height 15
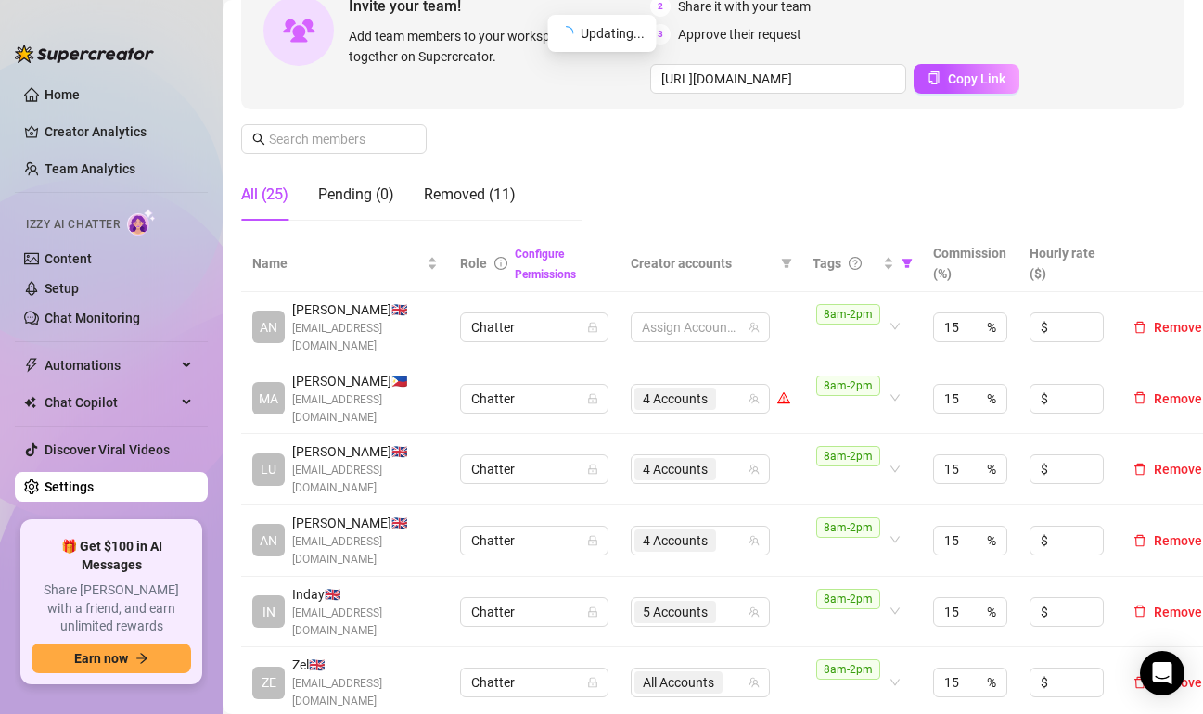
scroll to position [186, 0]
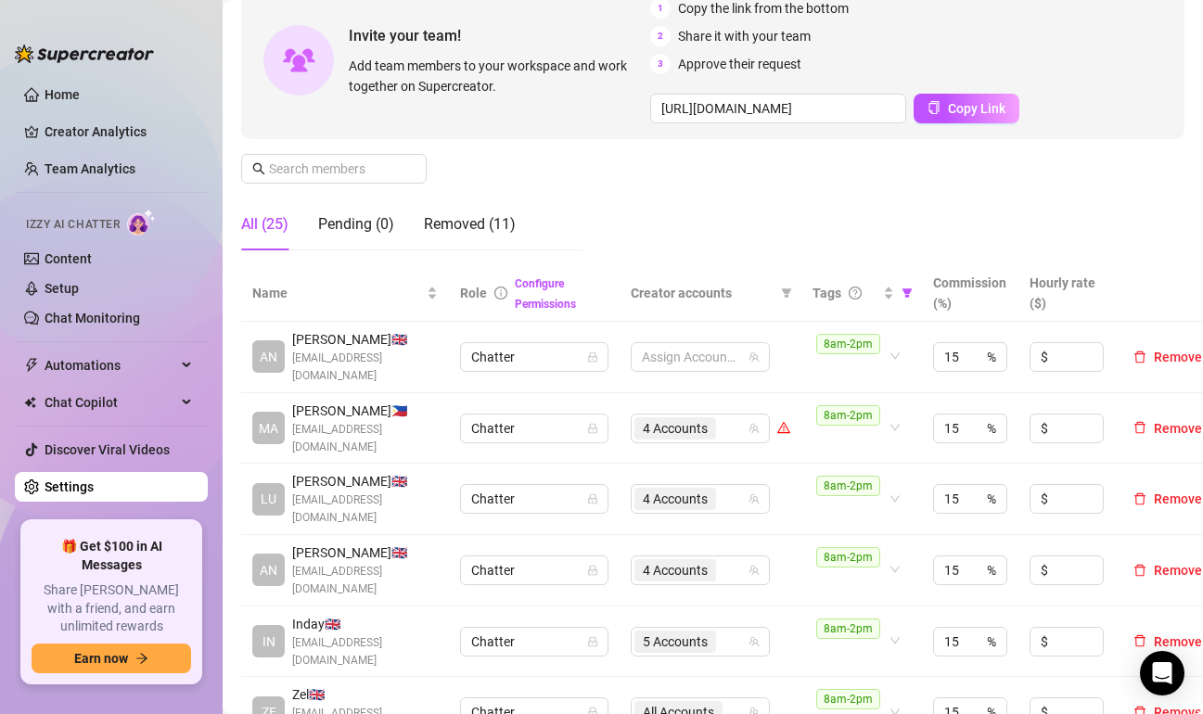
click at [1081, 194] on div "Manage Team Members Manage your team members, their commission and hourly rate,…" at bounding box center [712, 92] width 943 height 345
